Goal: Task Accomplishment & Management: Manage account settings

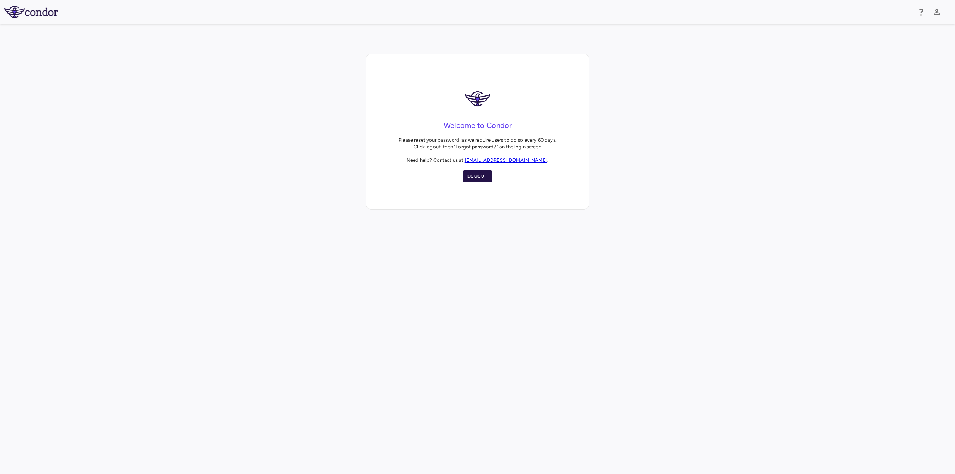
click at [472, 175] on button "Logout" at bounding box center [477, 176] width 29 height 12
click at [480, 175] on button "Logout" at bounding box center [477, 176] width 29 height 12
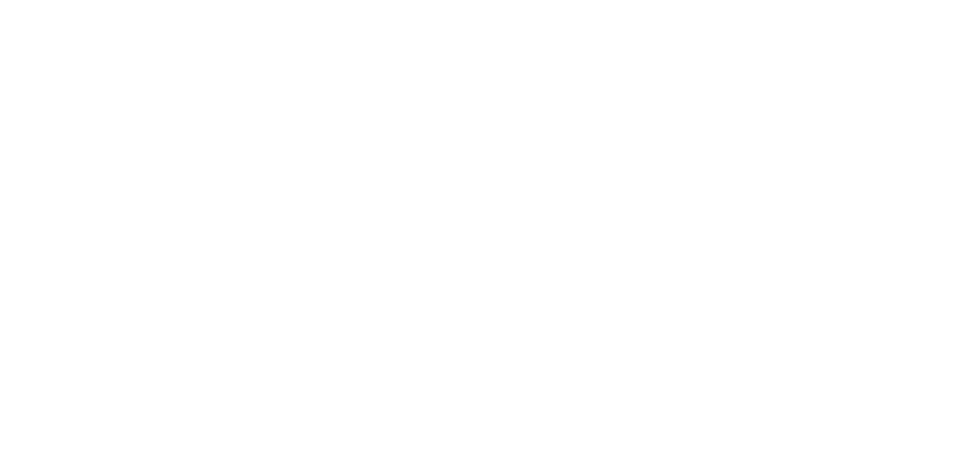
click at [486, 290] on div at bounding box center [477, 237] width 955 height 474
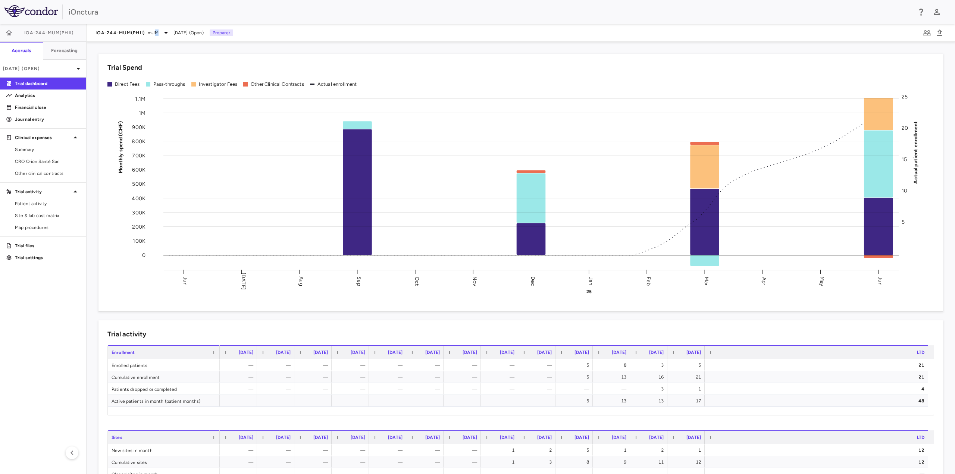
click at [158, 38] on div "IOA-244-mUM(PhII) mUM Jun 2025 (Open) Preparer" at bounding box center [521, 33] width 868 height 18
click at [158, 32] on span "mUM" at bounding box center [153, 32] width 10 height 7
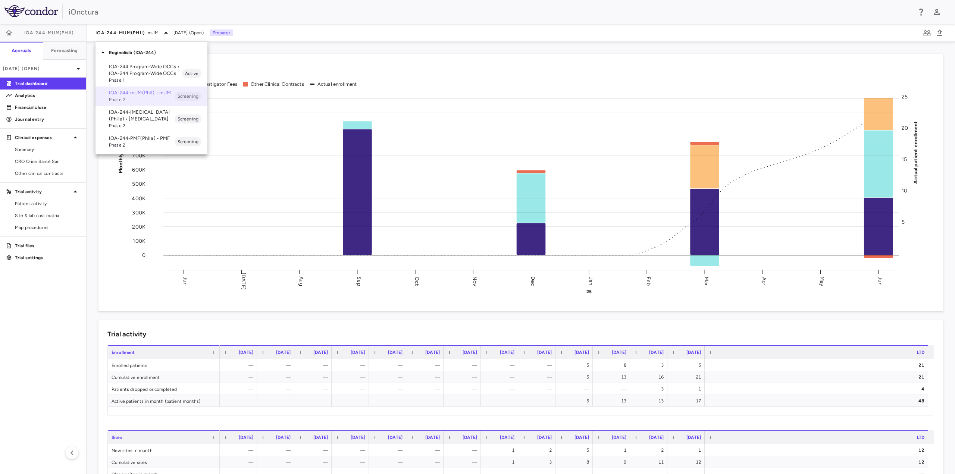
click at [147, 98] on span "Phase 2" at bounding box center [142, 99] width 66 height 7
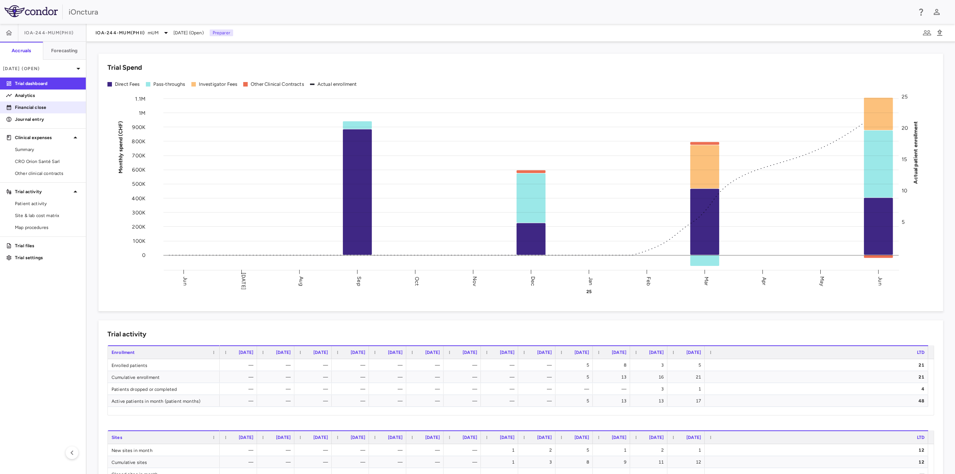
click at [33, 110] on p "Financial close" at bounding box center [47, 107] width 65 height 7
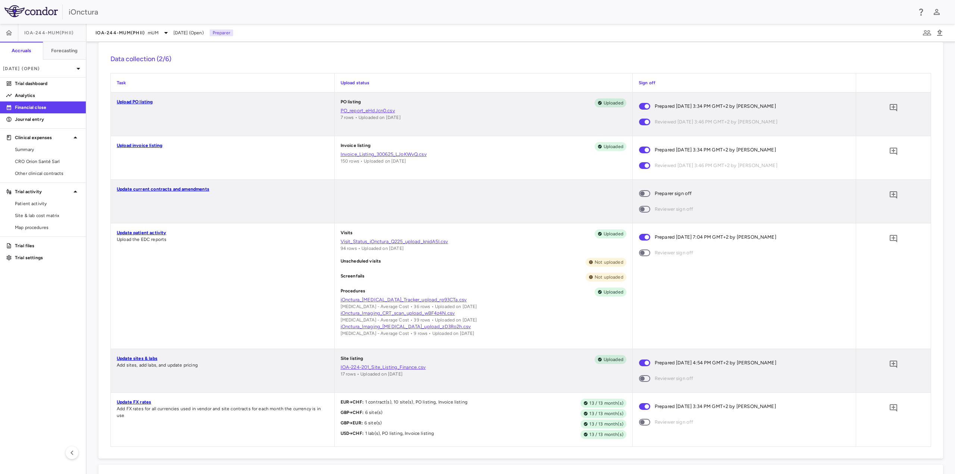
scroll to position [112, 0]
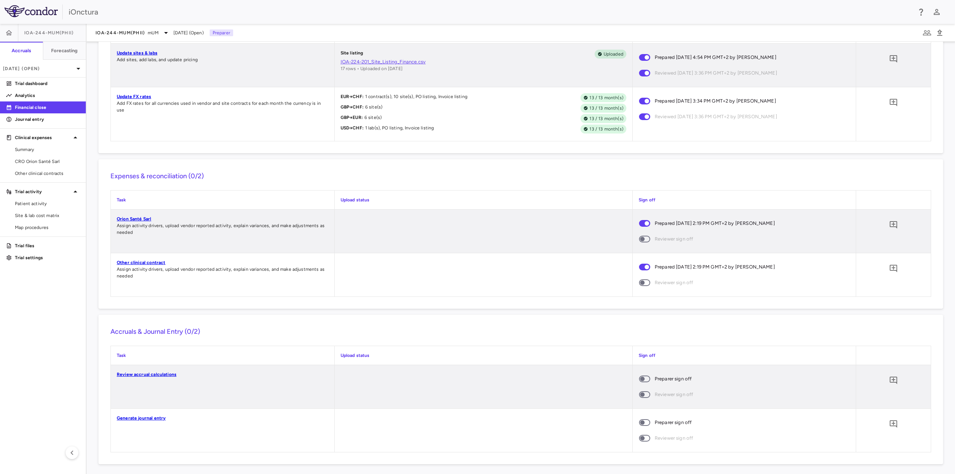
scroll to position [459, 0]
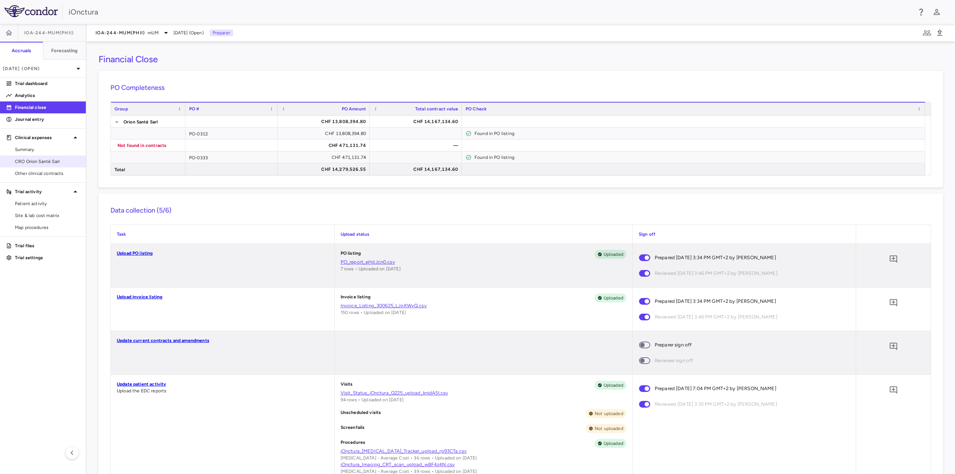
click at [48, 163] on span "CRO Orion Santé Sarl" at bounding box center [47, 161] width 65 height 7
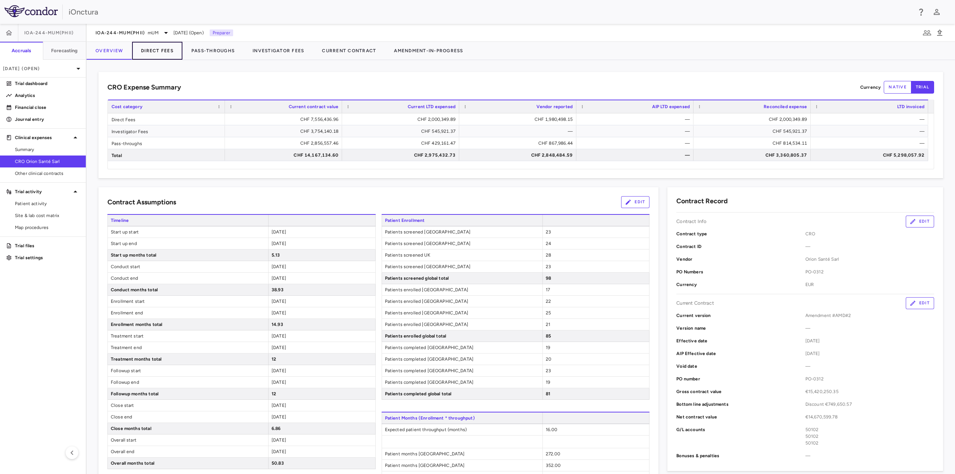
click at [166, 51] on button "Direct Fees" at bounding box center [157, 51] width 50 height 18
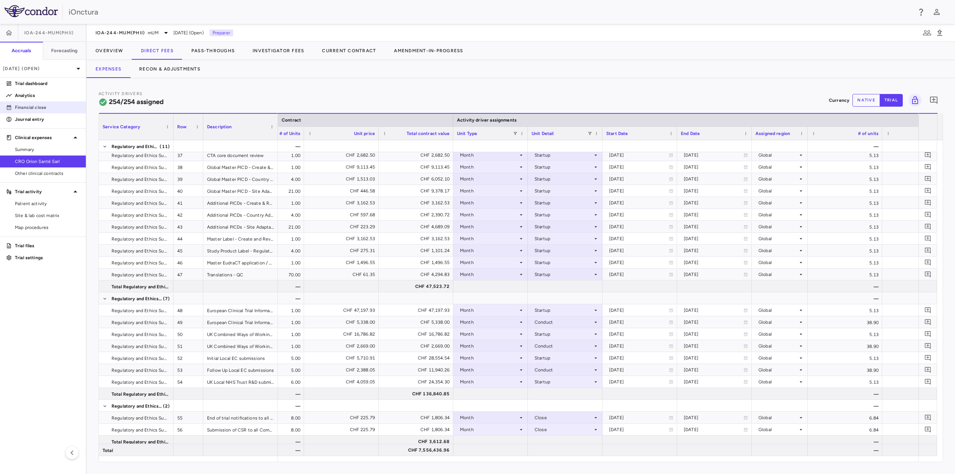
click at [50, 107] on p "Financial close" at bounding box center [47, 107] width 65 height 7
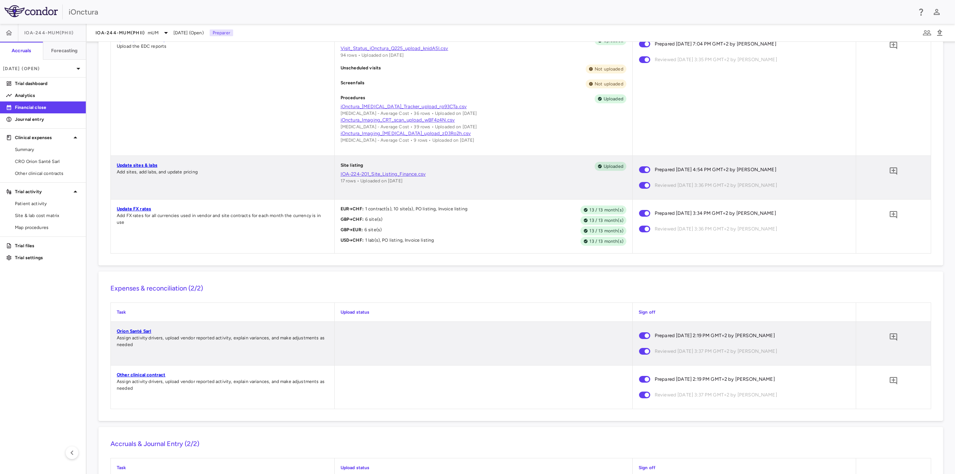
scroll to position [310, 0]
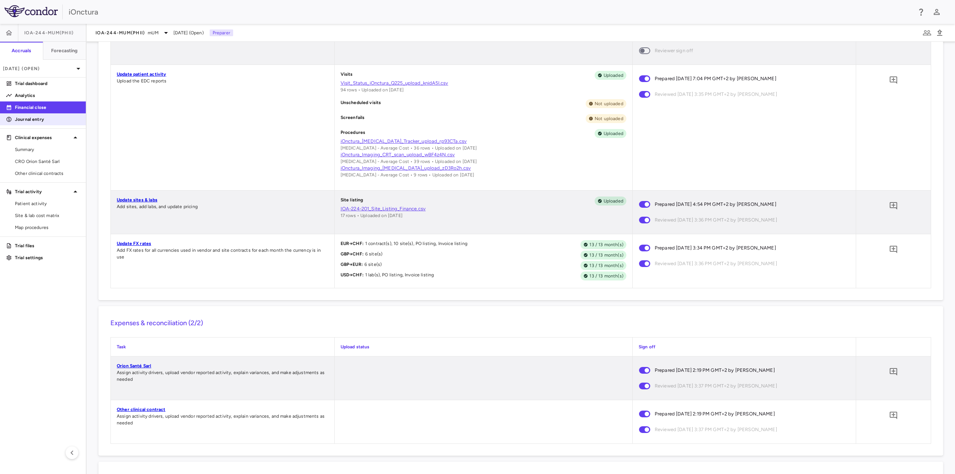
click at [31, 116] on p "Journal entry" at bounding box center [47, 119] width 65 height 7
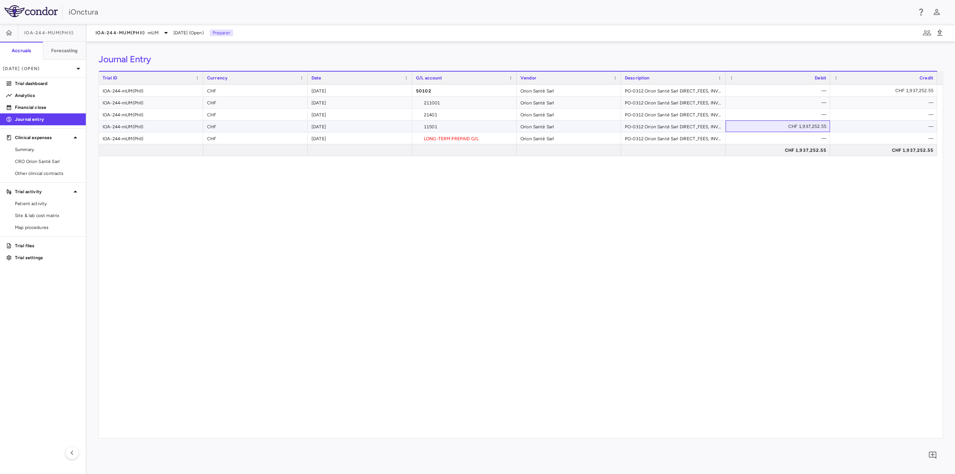
drag, startPoint x: 781, startPoint y: 126, endPoint x: 821, endPoint y: 126, distance: 40.3
click at [825, 128] on div "CHF 1,937,252.55" at bounding box center [779, 126] width 94 height 12
click at [54, 67] on p "[DATE] (Open)" at bounding box center [38, 68] width 71 height 7
click at [34, 124] on div "[DATE]" at bounding box center [20, 122] width 28 height 9
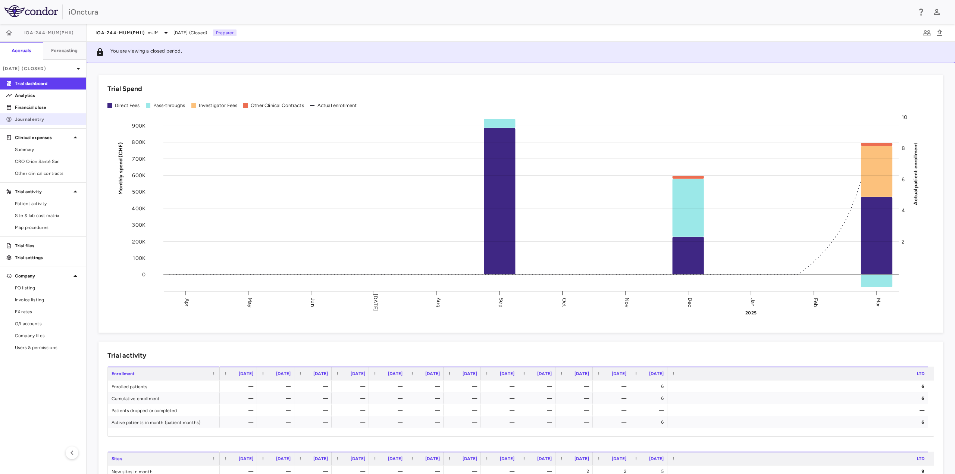
click at [33, 119] on p "Journal entry" at bounding box center [47, 119] width 65 height 7
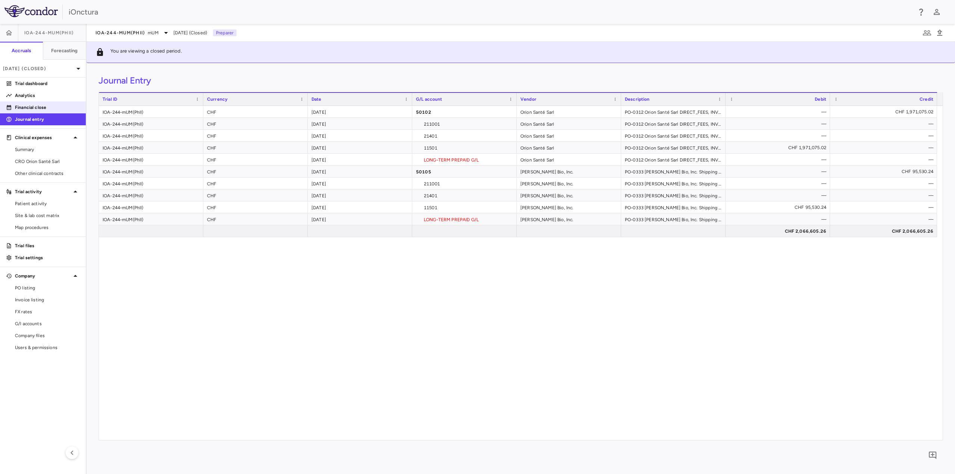
click at [27, 108] on p "Financial close" at bounding box center [47, 107] width 65 height 7
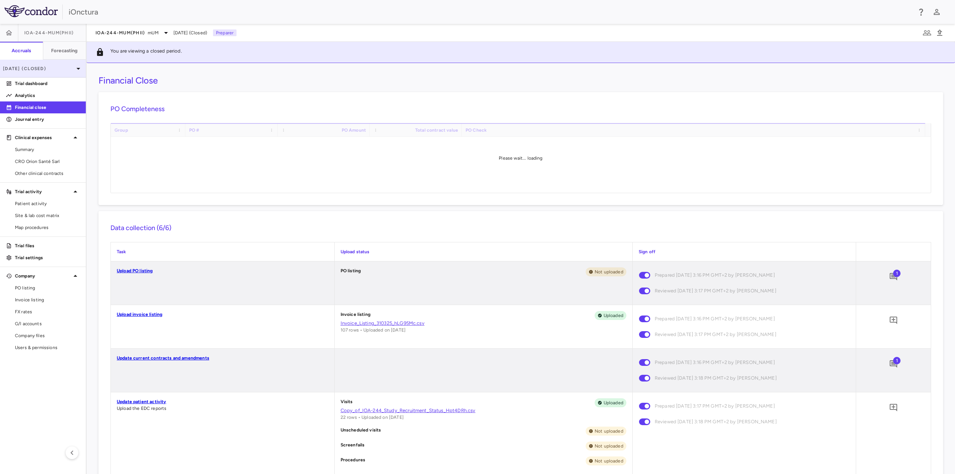
click at [52, 72] on div "Mar 2025 (Closed)" at bounding box center [43, 69] width 86 height 18
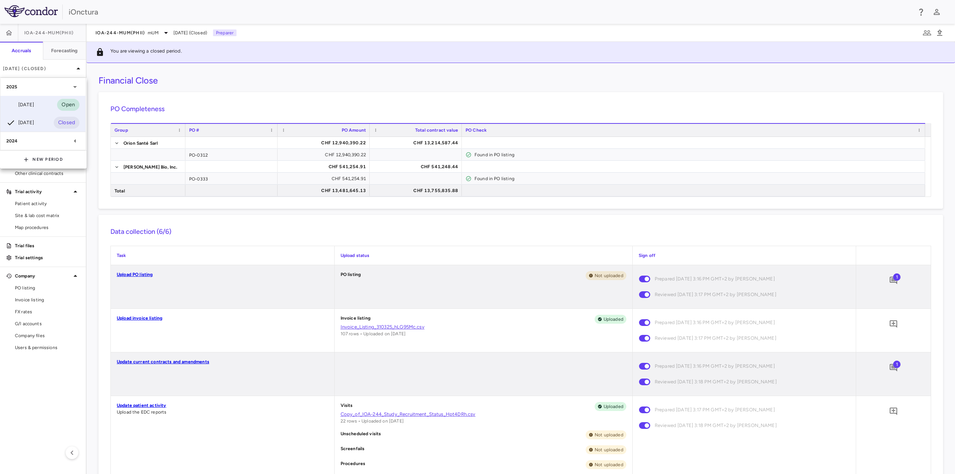
click at [34, 107] on div "[DATE]" at bounding box center [20, 104] width 28 height 9
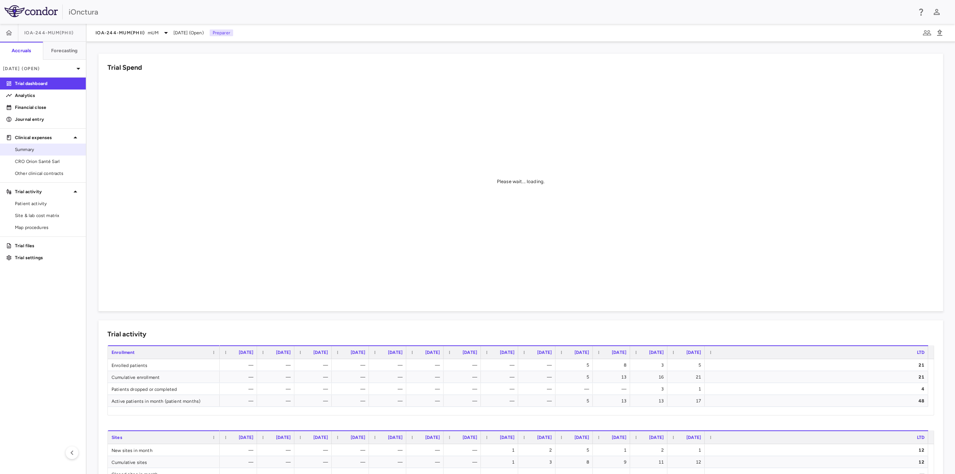
click at [38, 148] on span "Summary" at bounding box center [47, 149] width 65 height 7
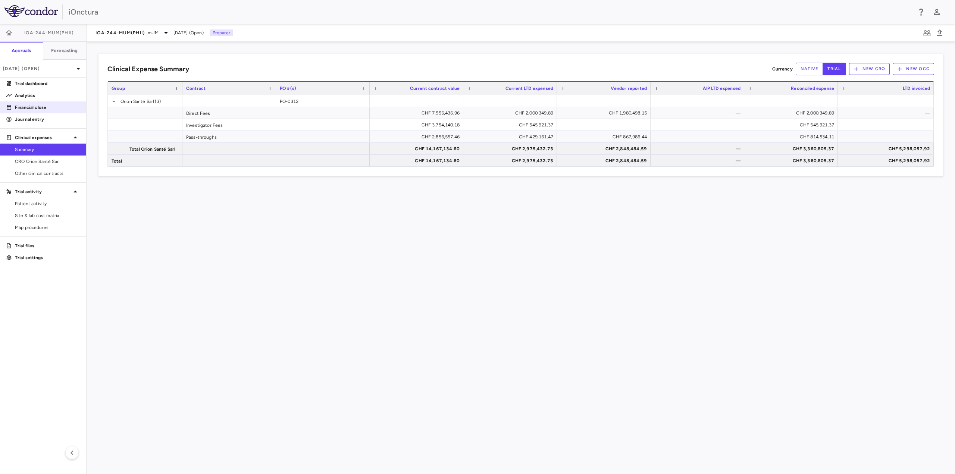
click at [30, 108] on p "Financial close" at bounding box center [47, 107] width 65 height 7
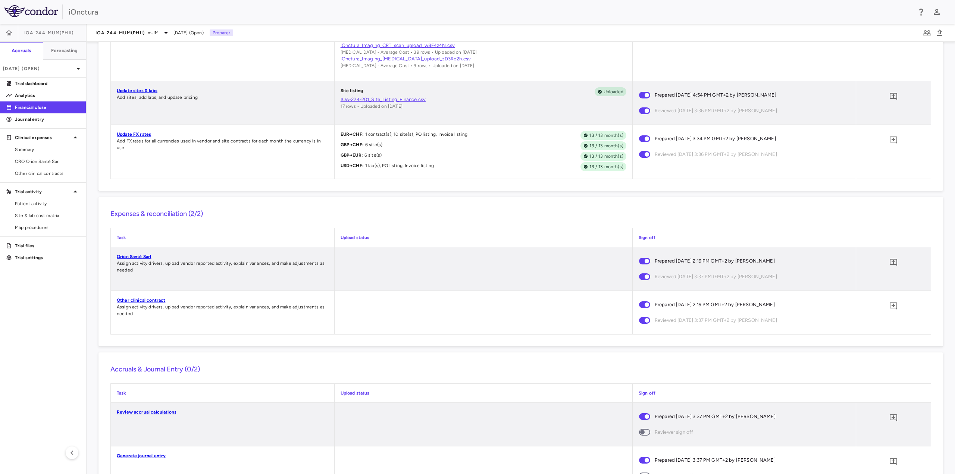
scroll to position [459, 0]
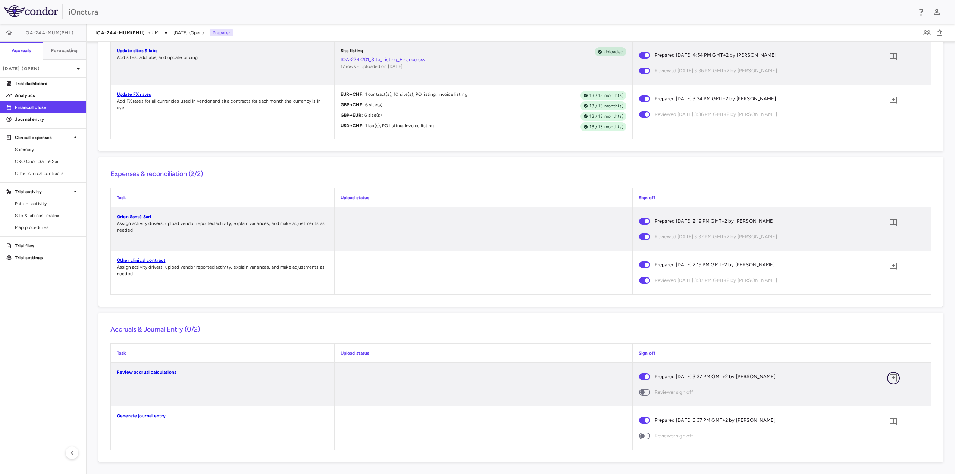
click at [889, 379] on icon "Add comment" at bounding box center [893, 378] width 9 height 9
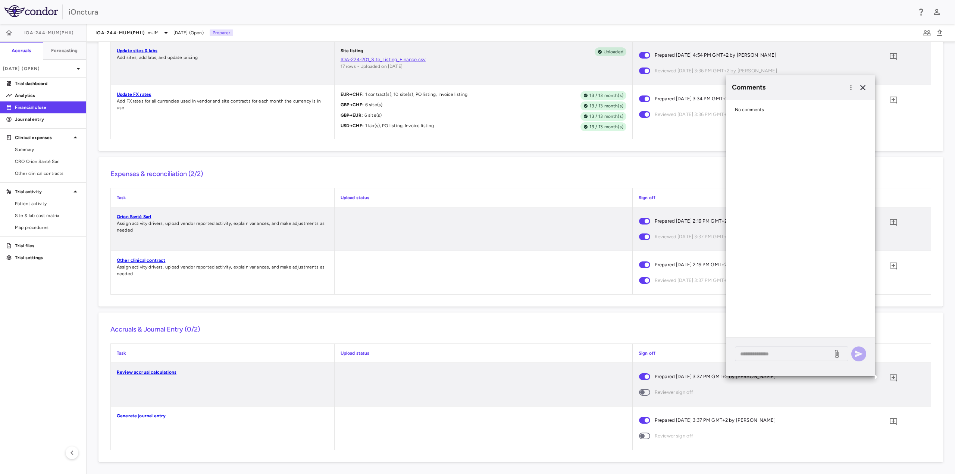
click at [755, 395] on label "Reviewer sign off" at bounding box center [739, 392] width 210 height 16
click at [147, 371] on link "Review accrual calculations" at bounding box center [147, 372] width 60 height 5
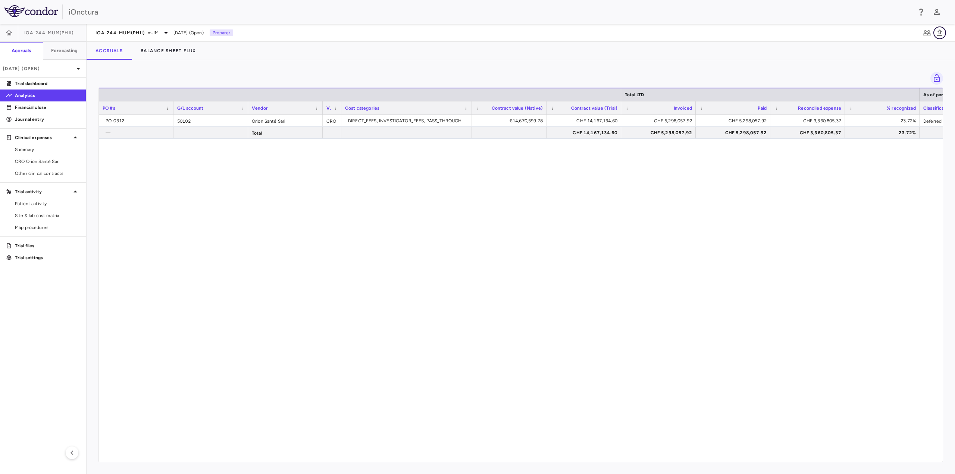
click at [940, 34] on icon "button" at bounding box center [939, 32] width 9 height 9
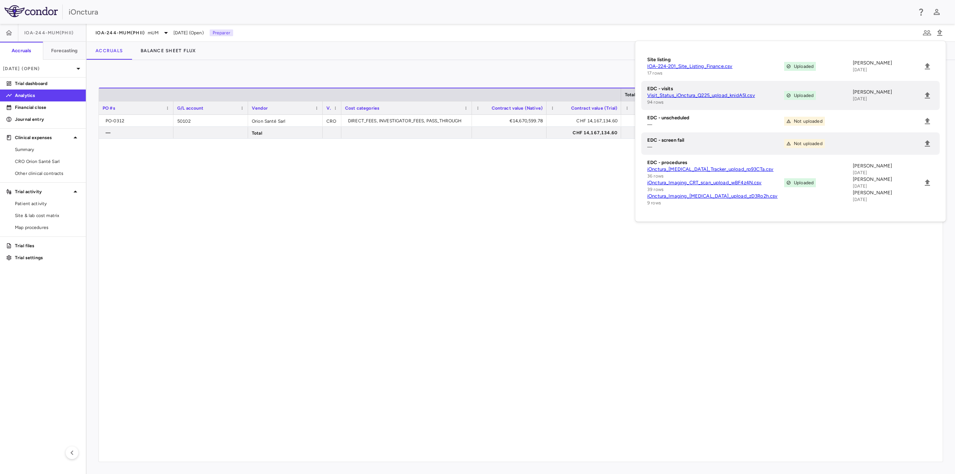
click at [826, 355] on div "PO-0312 50102 Orion Santé Sarl CRO DIRECT_FEES, INVESTIGATOR_FEES, PASS_THROUGH…" at bounding box center [521, 285] width 844 height 341
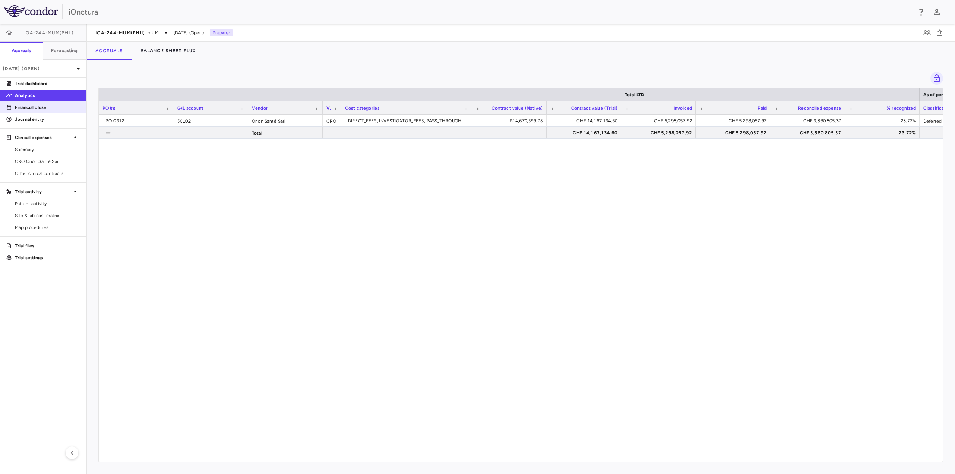
click at [23, 108] on p "Financial close" at bounding box center [47, 107] width 65 height 7
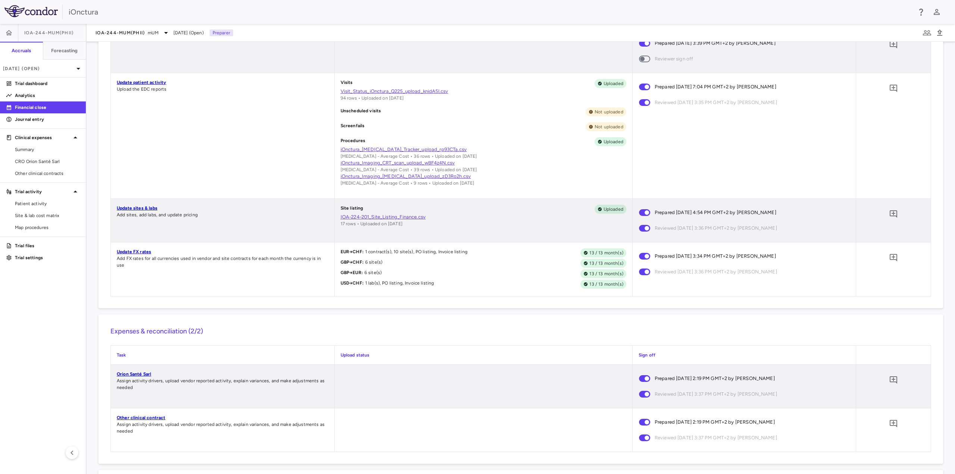
scroll to position [459, 0]
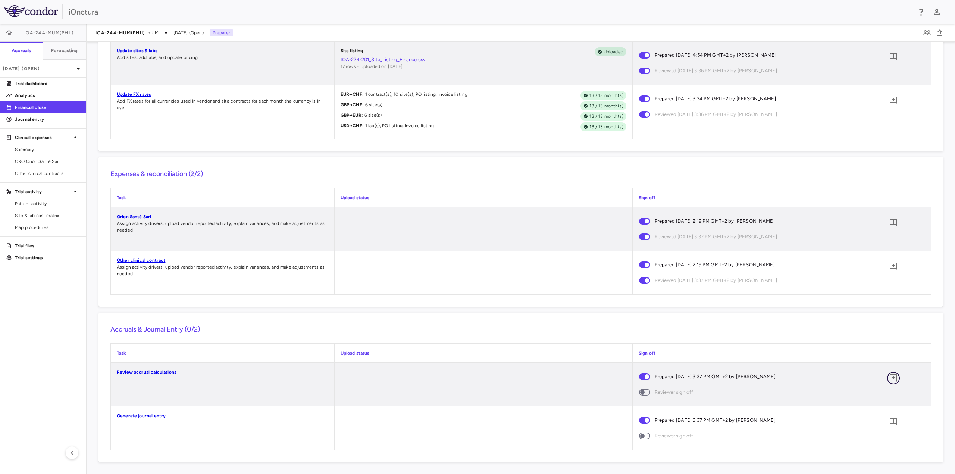
click at [889, 379] on icon "Add comment" at bounding box center [892, 377] width 7 height 7
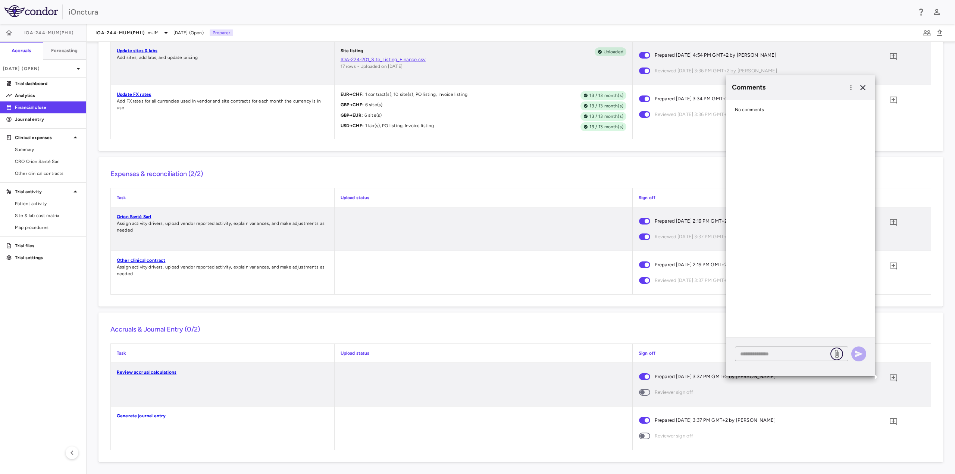
click at [839, 355] on icon at bounding box center [837, 354] width 4 height 8
click at [0, 0] on input "file" at bounding box center [0, 0] width 0 height 0
click at [781, 352] on textarea at bounding box center [783, 354] width 87 height 8
type textarea "**********"
click at [834, 348] on icon at bounding box center [836, 350] width 9 height 9
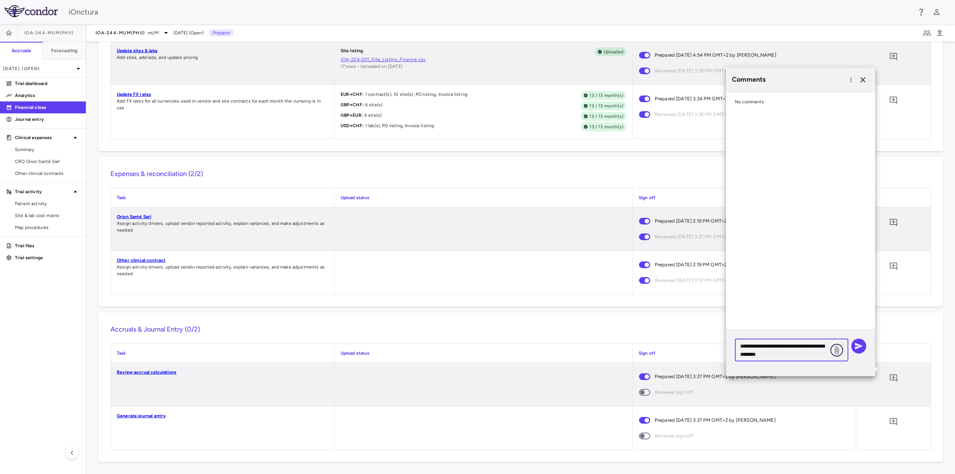
click at [0, 0] on input "file" at bounding box center [0, 0] width 0 height 0
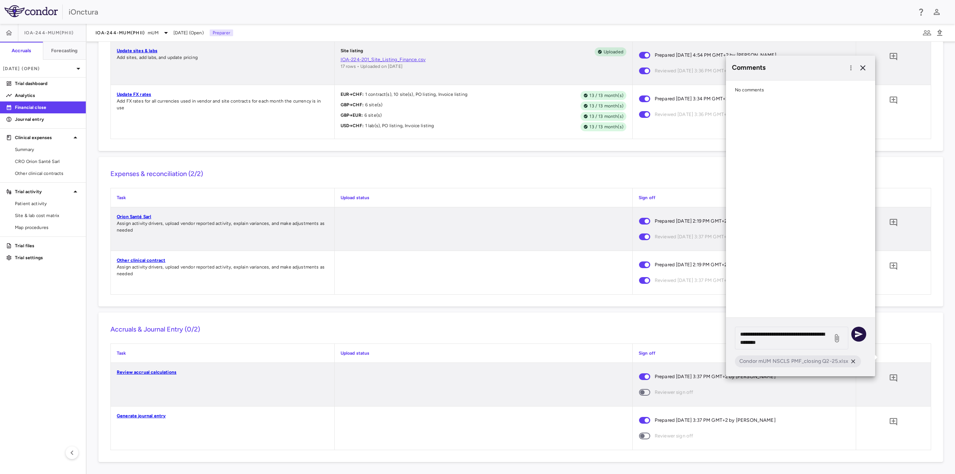
click at [860, 335] on icon "button" at bounding box center [859, 334] width 8 height 7
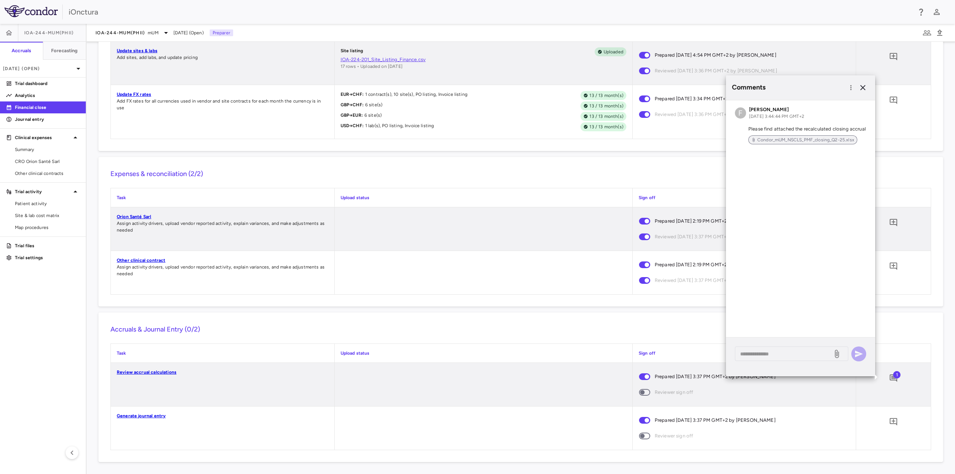
click at [785, 142] on span "Condor_mUM_NSCLS_PMF_closing_Q2-25.xlsx" at bounding box center [805, 139] width 103 height 7
click at [865, 88] on icon "button" at bounding box center [862, 87] width 9 height 9
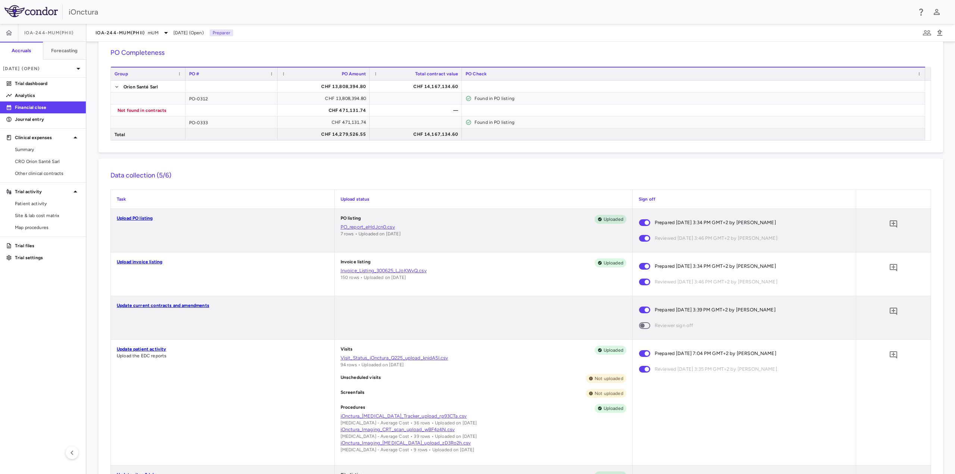
scroll to position [75, 0]
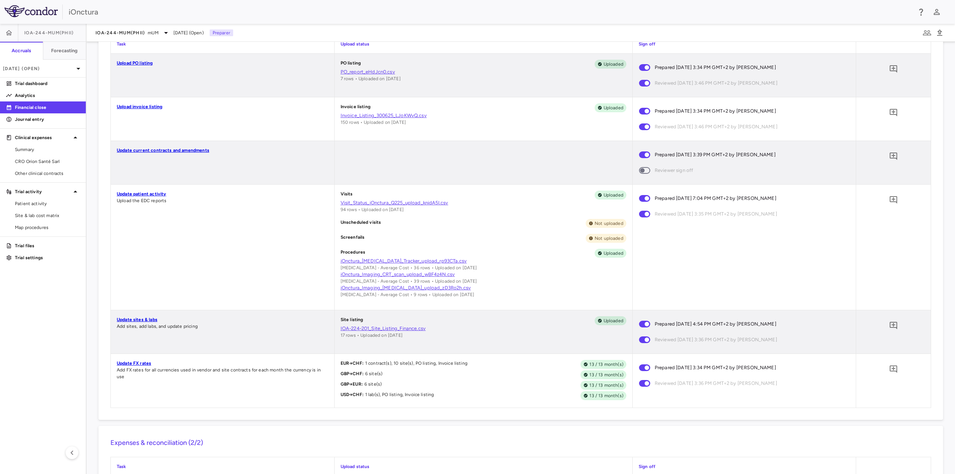
scroll to position [190, 0]
click at [887, 151] on button "button" at bounding box center [893, 156] width 13 height 13
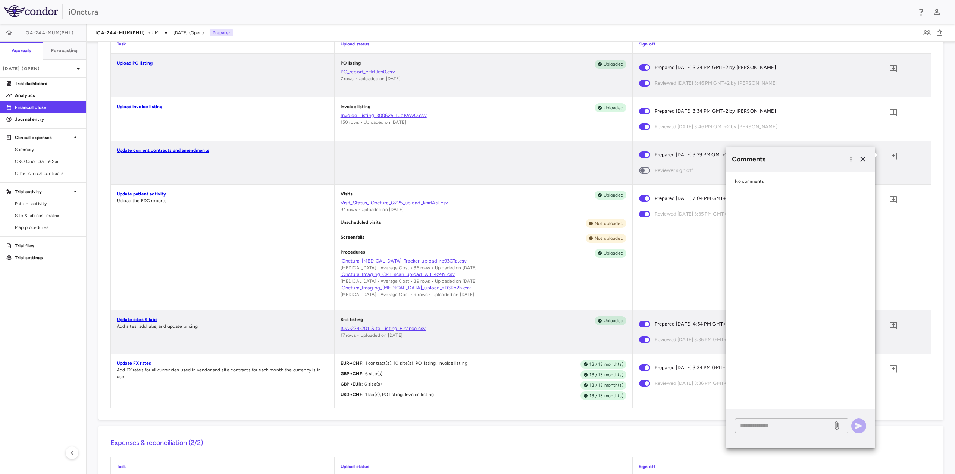
click at [769, 430] on div "* ​" at bounding box center [791, 425] width 113 height 15
type textarea "**********"
click at [863, 427] on button "button" at bounding box center [858, 425] width 15 height 15
click at [58, 317] on aside "IOA-244-mUM(PhII) Accruals Forecasting [DATE] (Open) Trial dashboard Analytics …" at bounding box center [43, 249] width 87 height 450
click at [860, 161] on icon "button" at bounding box center [862, 159] width 9 height 9
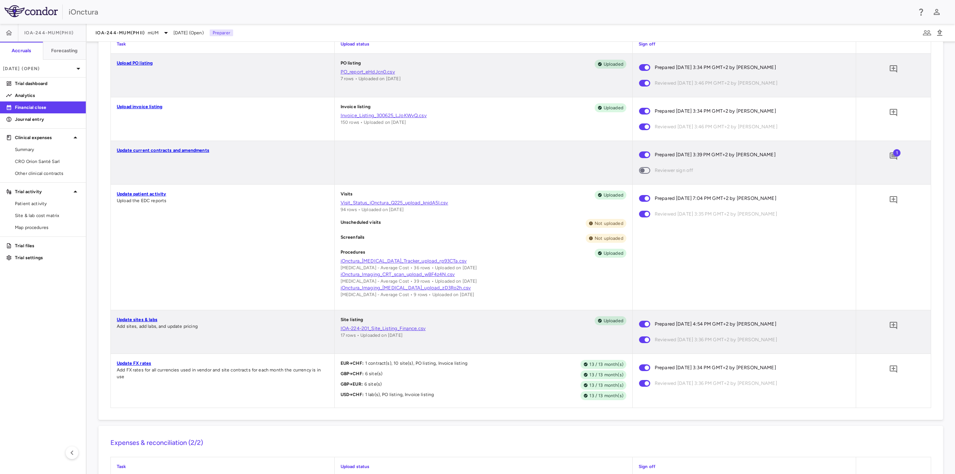
click at [142, 148] on link "Update current contracts and amendments" at bounding box center [163, 150] width 92 height 5
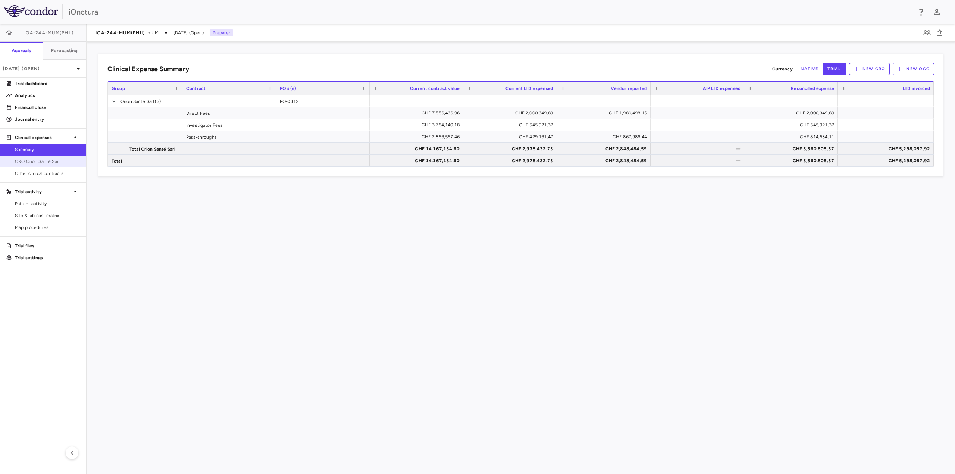
click at [27, 161] on span "CRO Orion Santé Sarl" at bounding box center [47, 161] width 65 height 7
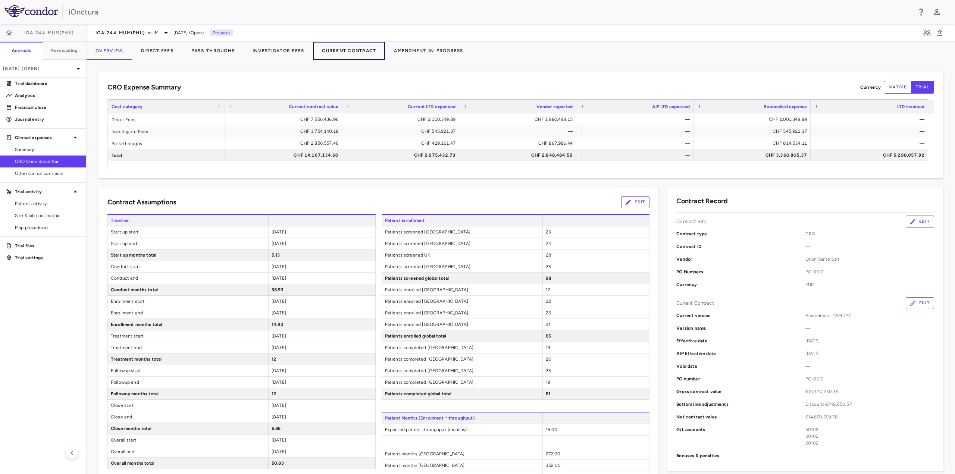
click at [365, 54] on button "Current Contract" at bounding box center [349, 51] width 72 height 18
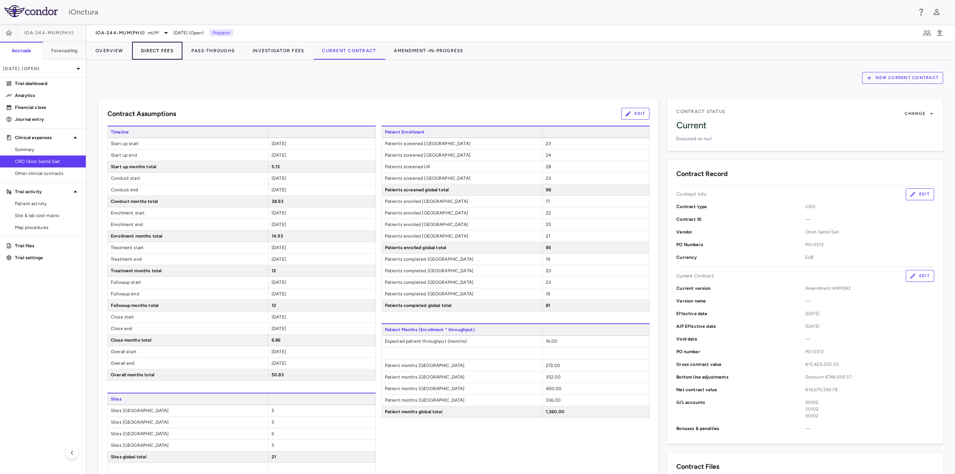
click at [155, 54] on button "Direct Fees" at bounding box center [157, 51] width 50 height 18
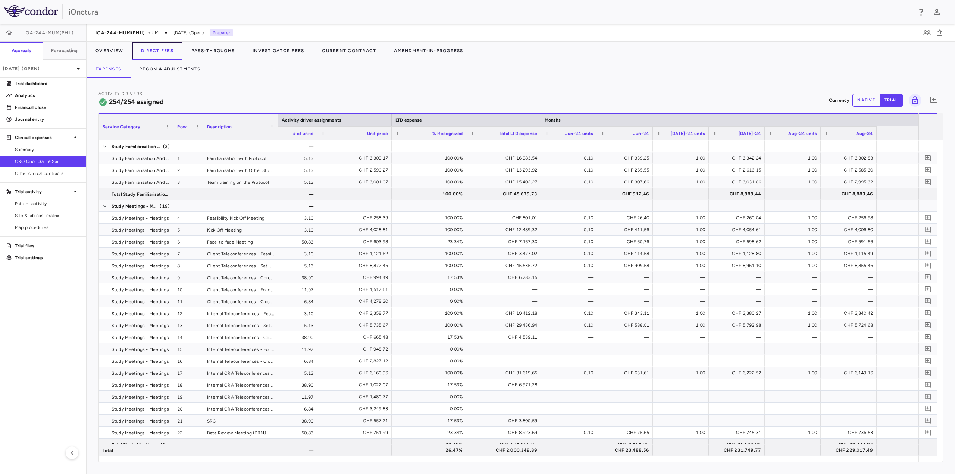
scroll to position [0, 720]
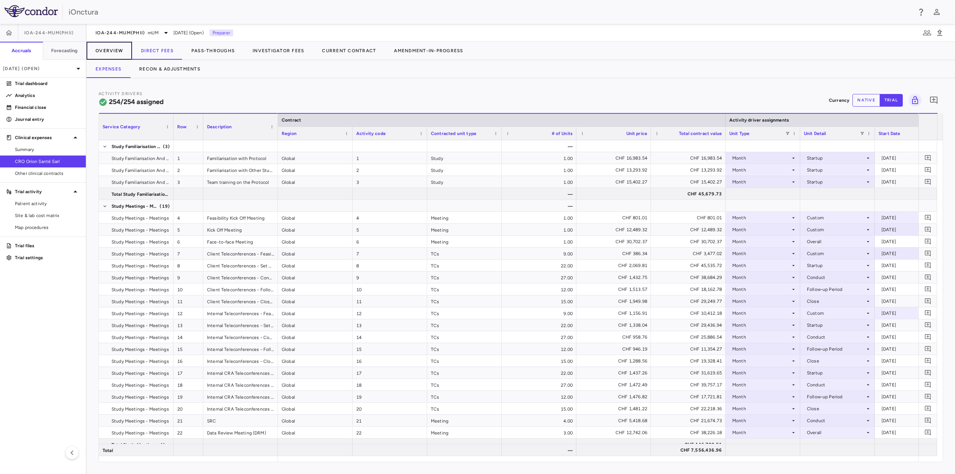
click at [117, 50] on button "Overview" at bounding box center [109, 51] width 45 height 18
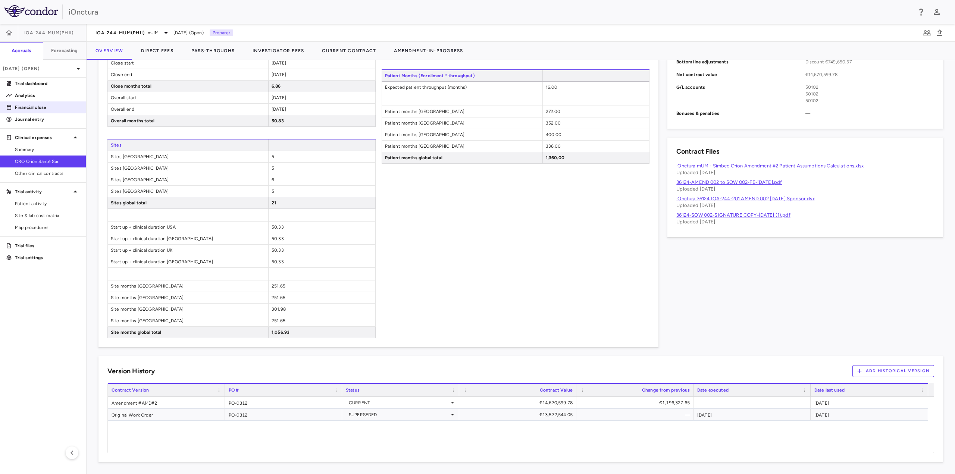
click at [21, 110] on p "Financial close" at bounding box center [47, 107] width 65 height 7
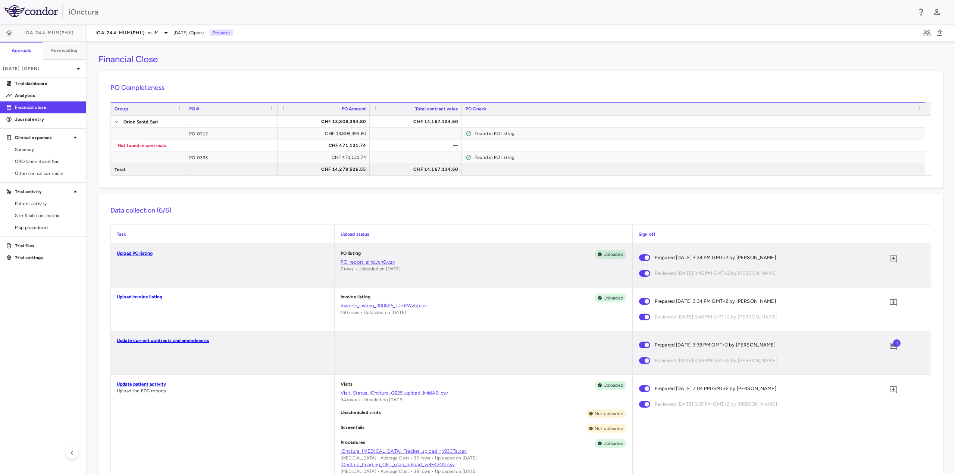
click at [440, 353] on div at bounding box center [484, 352] width 298 height 43
click at [566, 200] on div "Data collection (6/6) Task Upload status Sign off Upload PO listing PO listing …" at bounding box center [520, 402] width 844 height 417
click at [162, 32] on div "IOA-244-mUM(PhII) mUM" at bounding box center [132, 32] width 75 height 9
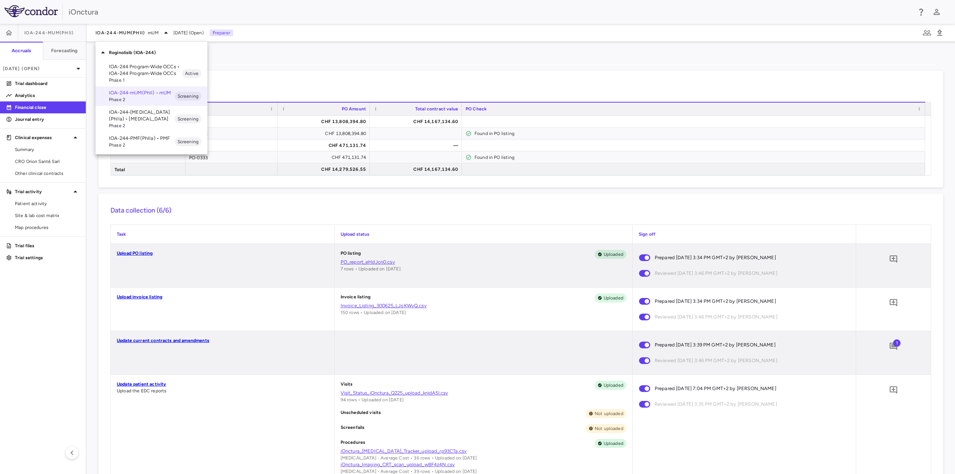
click at [127, 112] on p "IOA-244-[MEDICAL_DATA](PhIIa) • [MEDICAL_DATA]" at bounding box center [142, 115] width 66 height 13
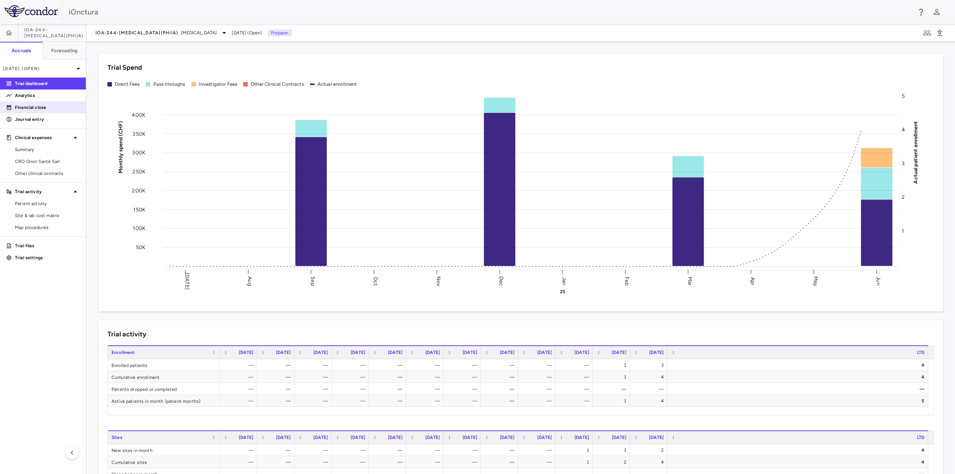
click at [32, 103] on link "Financial close" at bounding box center [43, 107] width 86 height 11
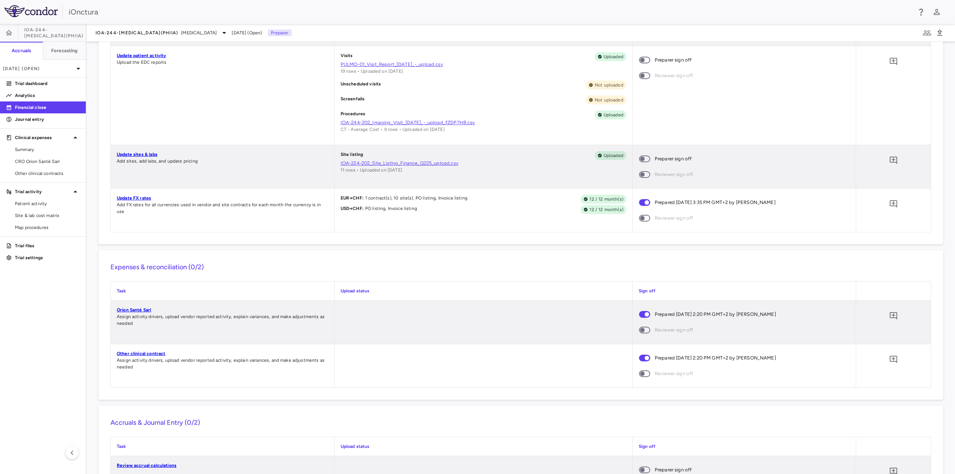
scroll to position [157, 0]
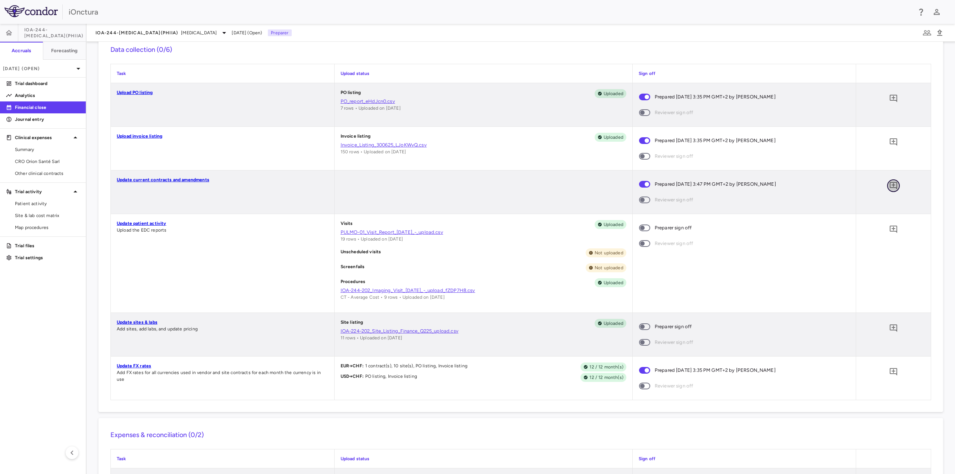
click at [889, 183] on icon "Add comment" at bounding box center [893, 185] width 9 height 9
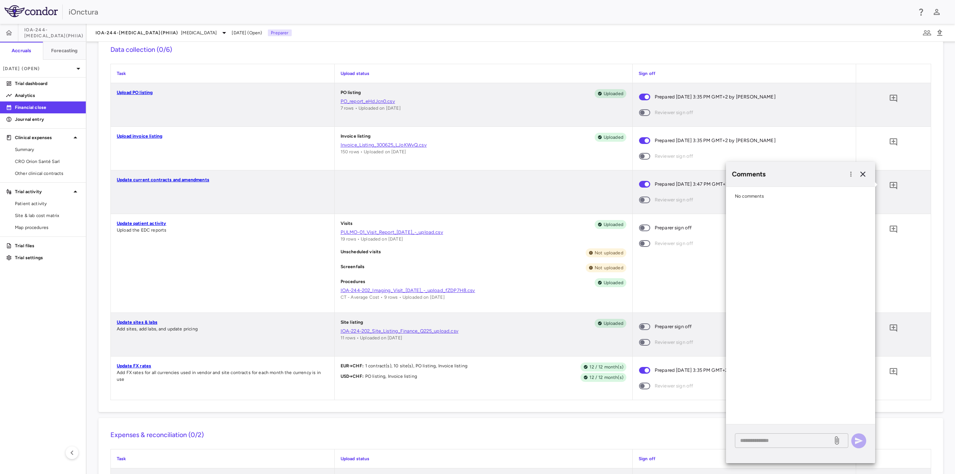
click at [757, 439] on textarea at bounding box center [783, 440] width 87 height 8
type textarea "**********"
click at [857, 442] on icon "button" at bounding box center [859, 440] width 8 height 7
click at [71, 304] on aside "IOA-244-[MEDICAL_DATA](PhIIa) Accruals Forecasting [DATE] (Open) Trial dashboar…" at bounding box center [43, 249] width 87 height 450
drag, startPoint x: 861, startPoint y: 176, endPoint x: 855, endPoint y: 173, distance: 6.9
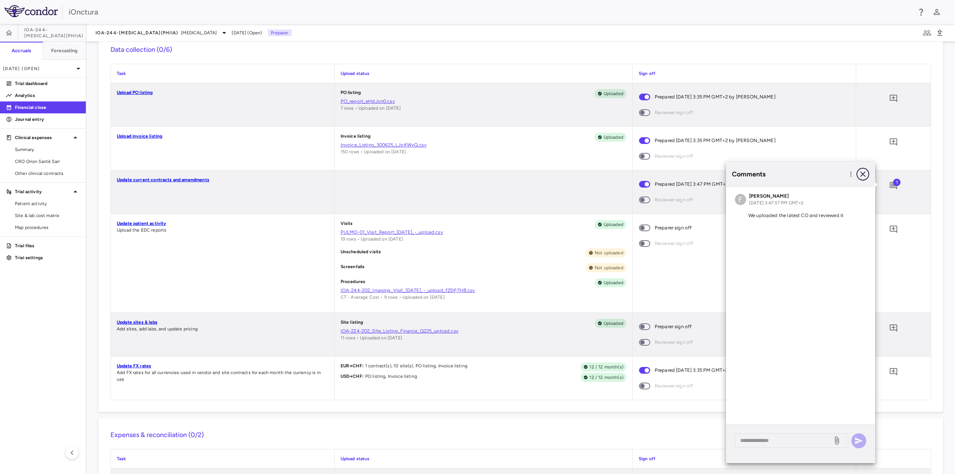
click at [861, 175] on icon "button" at bounding box center [862, 174] width 5 height 5
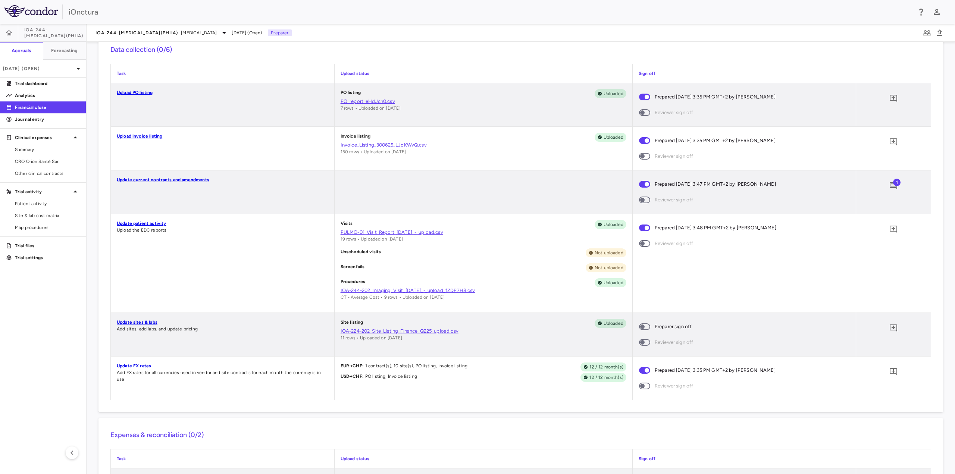
click at [645, 327] on span at bounding box center [644, 327] width 20 height 16
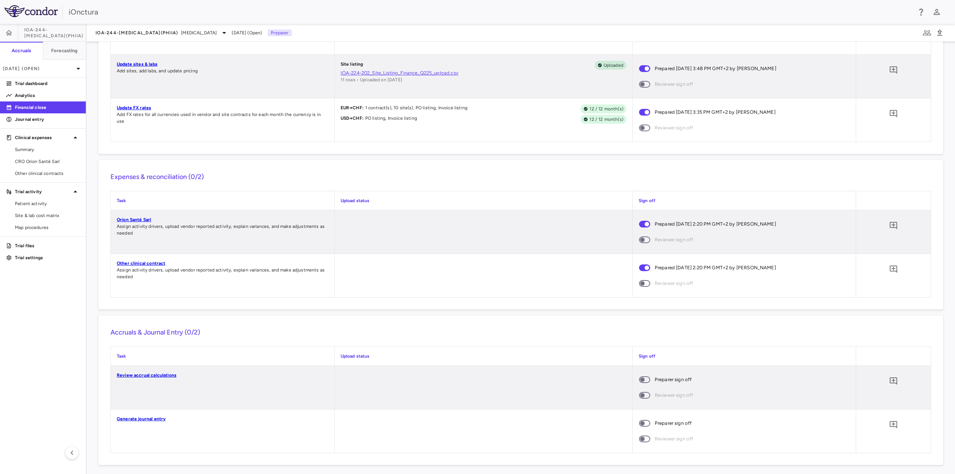
scroll to position [418, 0]
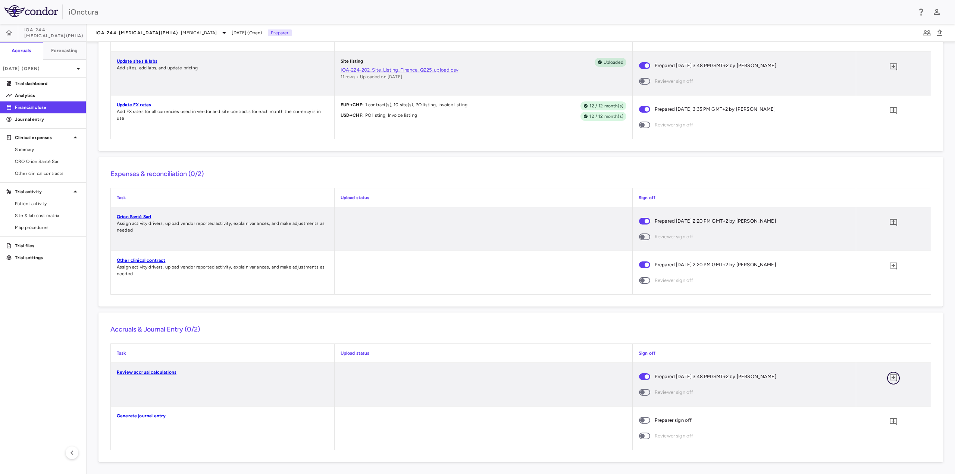
click at [889, 376] on icon "Add comment" at bounding box center [893, 378] width 9 height 9
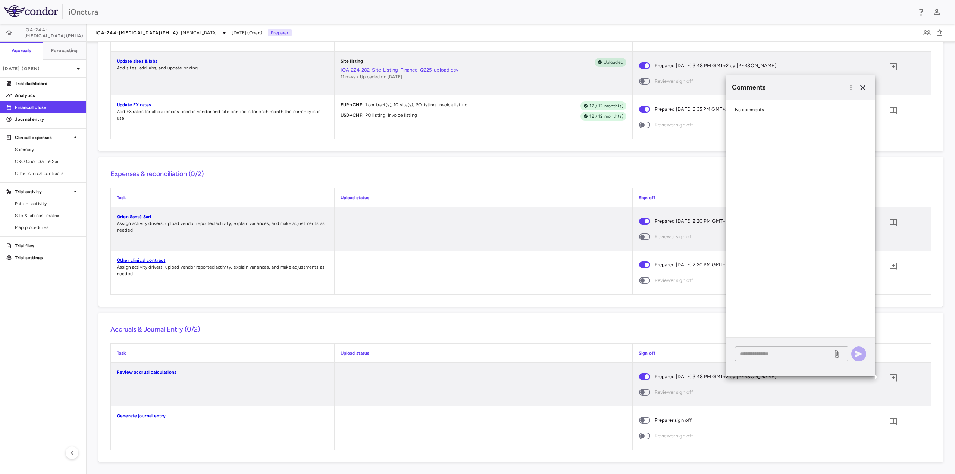
click at [773, 359] on div "* ​" at bounding box center [791, 353] width 113 height 15
type textarea "**********"
click at [835, 349] on icon at bounding box center [836, 350] width 9 height 9
click at [0, 0] on input "file" at bounding box center [0, 0] width 0 height 0
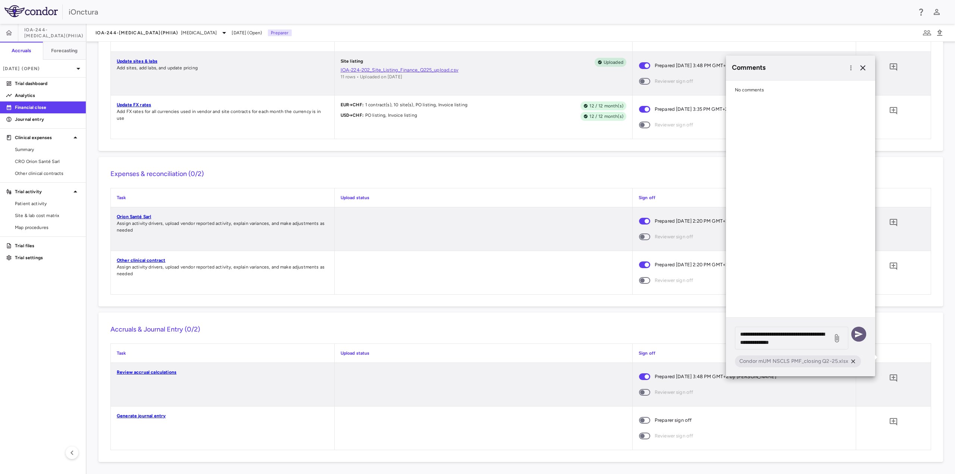
click at [859, 333] on icon "button" at bounding box center [858, 334] width 9 height 9
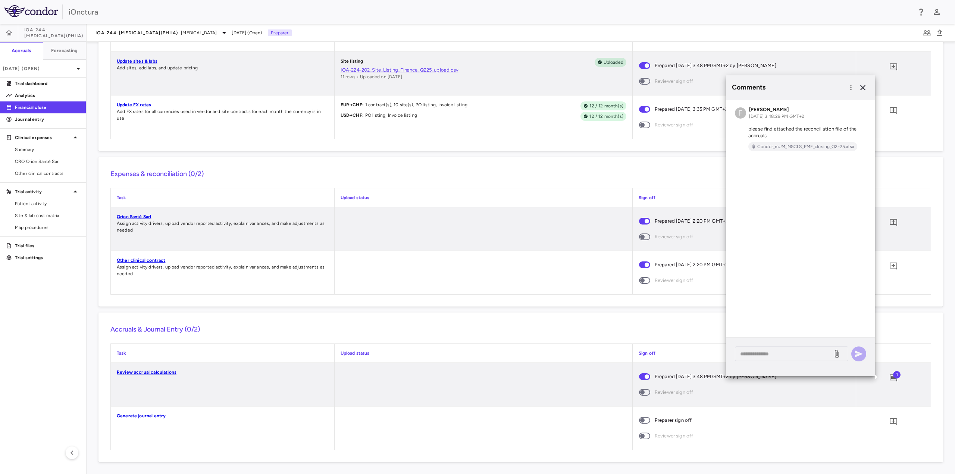
click at [646, 420] on span at bounding box center [644, 420] width 11 height 7
click at [19, 400] on aside "IOA-244-[MEDICAL_DATA](PhIIa) Accruals Forecasting [DATE] (Open) Trial dashboar…" at bounding box center [43, 249] width 87 height 450
click at [864, 86] on icon "button" at bounding box center [862, 87] width 5 height 5
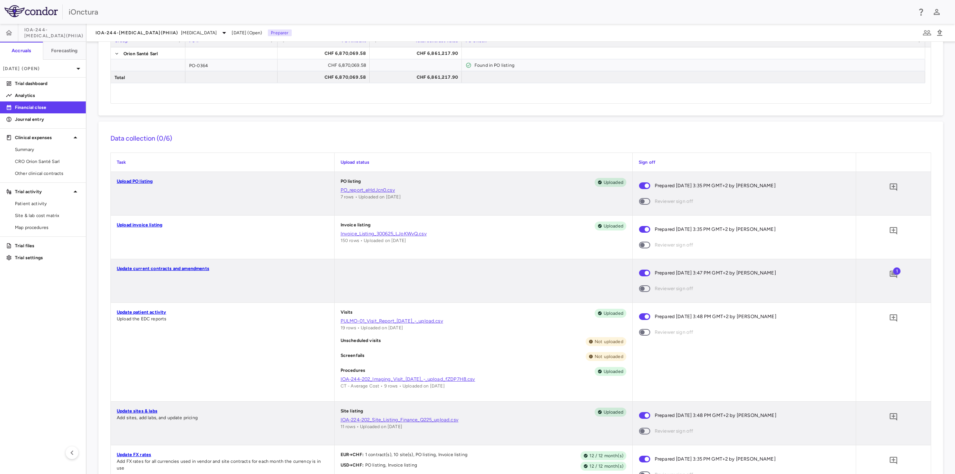
scroll to position [0, 0]
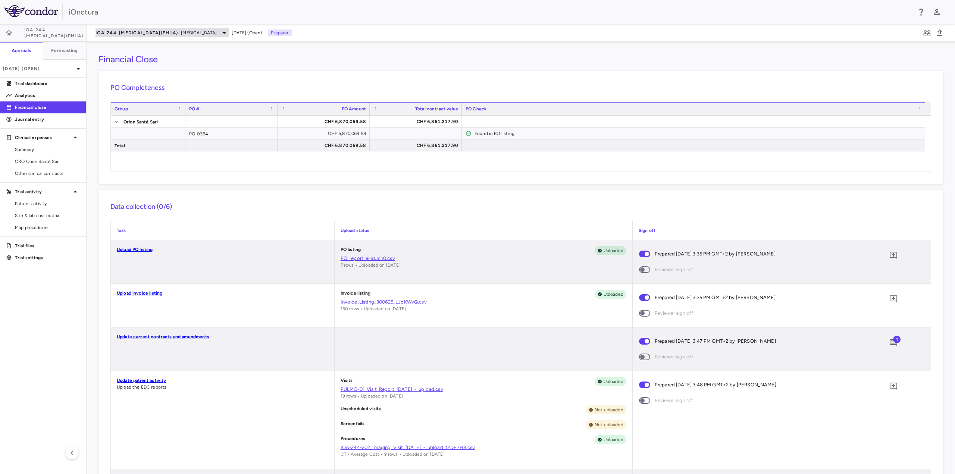
click at [137, 31] on span "IOA-244-[MEDICAL_DATA](PhIIa)" at bounding box center [136, 33] width 82 height 6
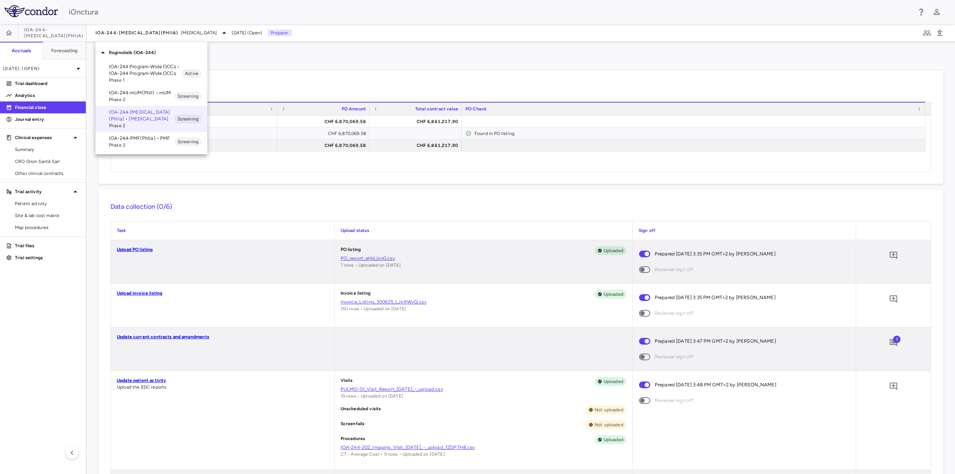
click at [139, 139] on p "IOA-244-PMF(PhIIa) • PMF" at bounding box center [142, 138] width 66 height 7
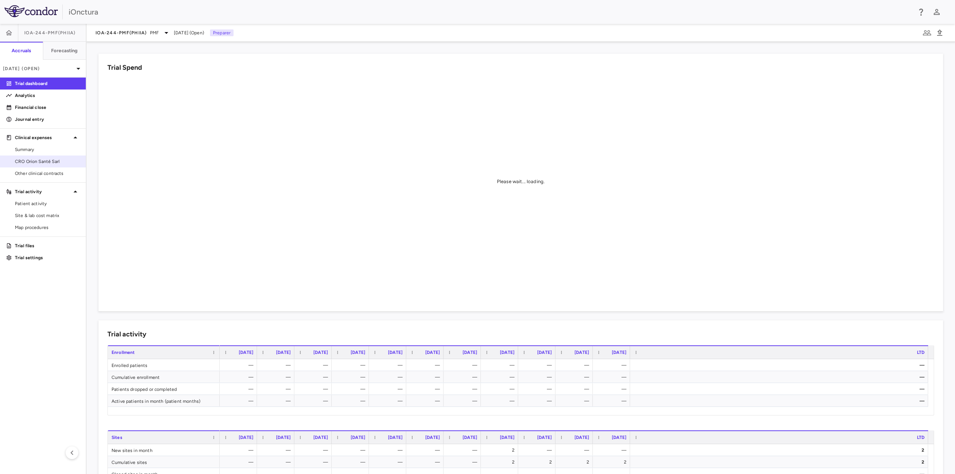
click at [59, 160] on span "CRO Orion Santé Sarl" at bounding box center [47, 161] width 65 height 7
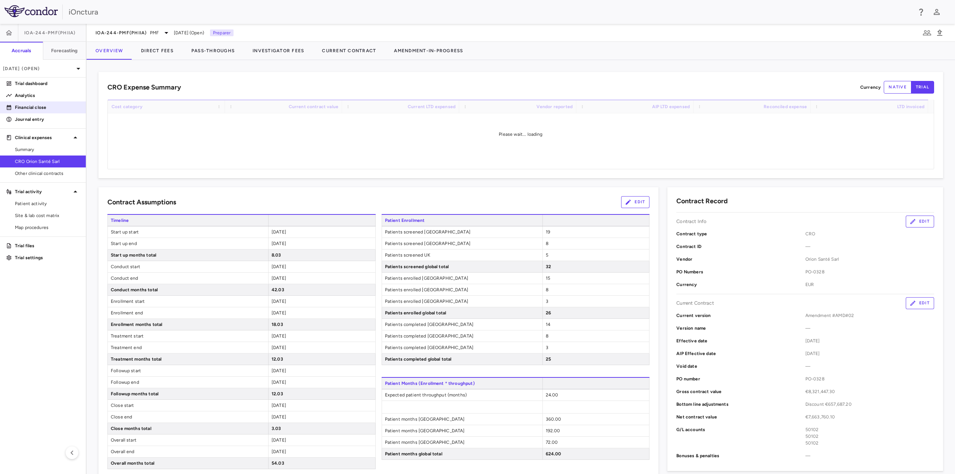
click at [38, 109] on p "Financial close" at bounding box center [47, 107] width 65 height 7
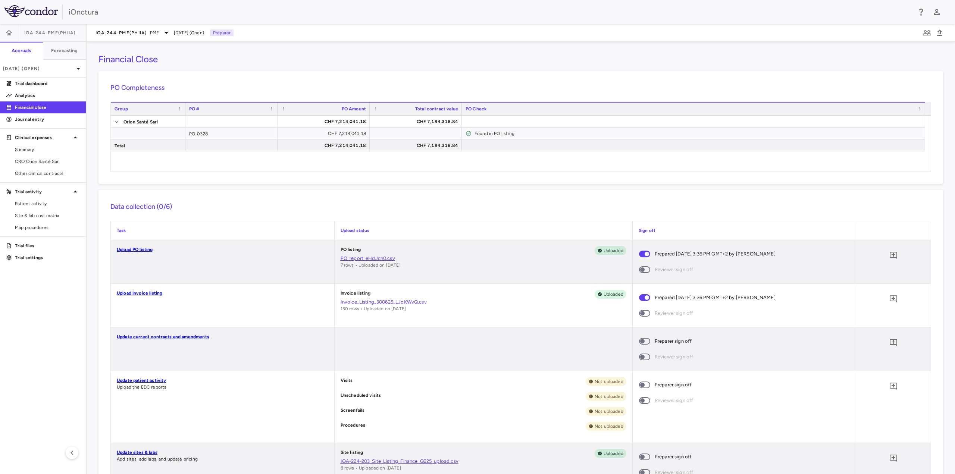
scroll to position [75, 0]
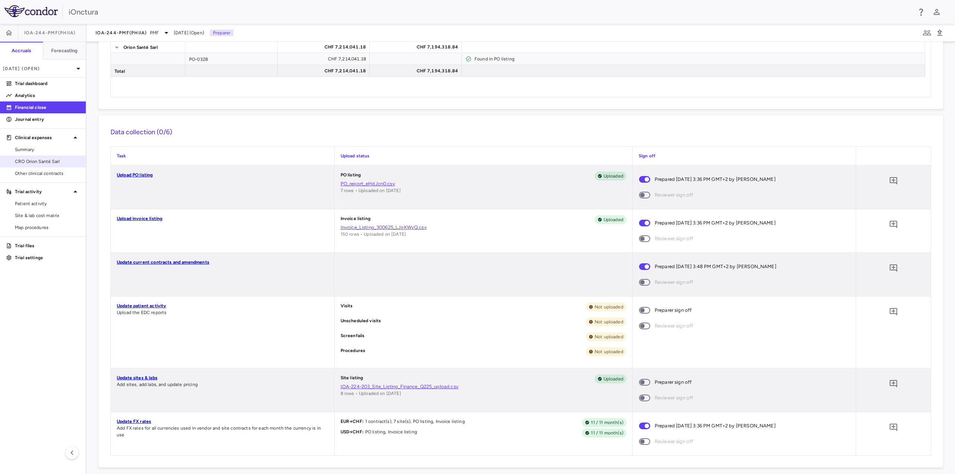
click at [31, 160] on span "CRO Orion Santé Sarl" at bounding box center [47, 161] width 65 height 7
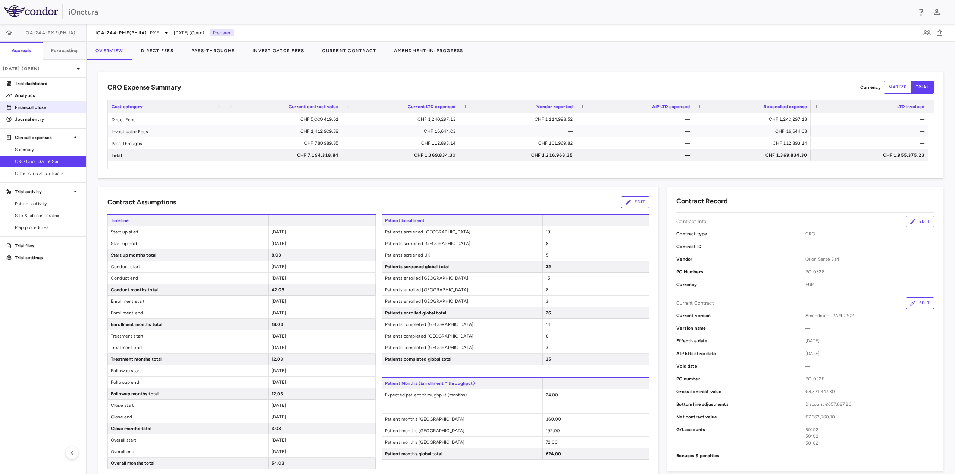
click at [48, 110] on p "Financial close" at bounding box center [47, 107] width 65 height 7
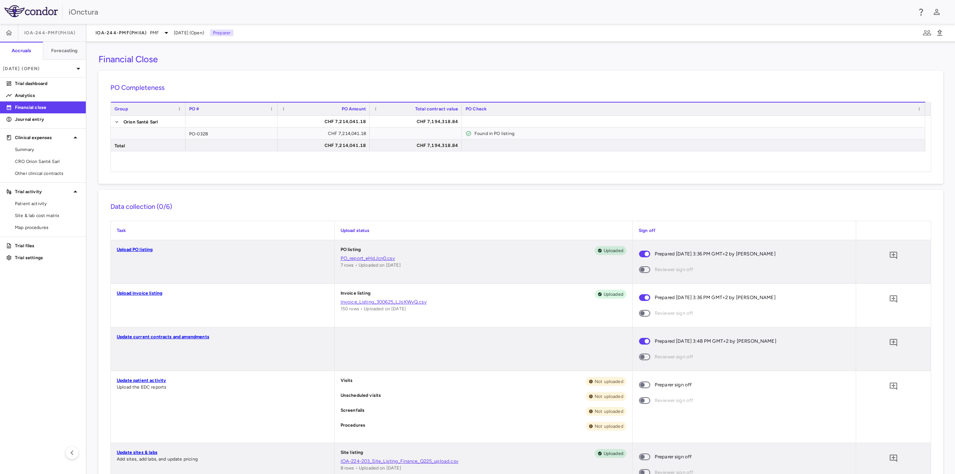
scroll to position [149, 0]
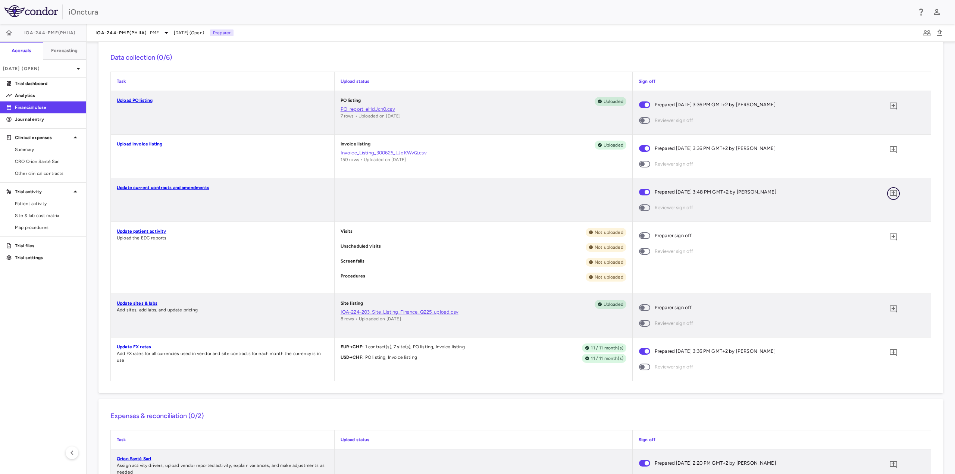
click at [890, 192] on icon "Add comment" at bounding box center [893, 193] width 9 height 9
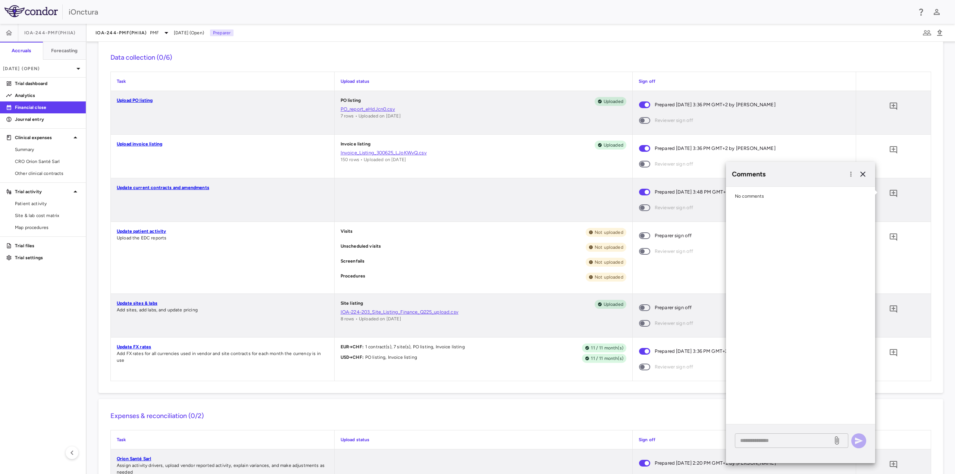
click at [749, 441] on textarea at bounding box center [783, 440] width 87 height 8
type textarea "**********"
click at [859, 441] on icon "button" at bounding box center [858, 440] width 9 height 9
click at [863, 173] on icon "button" at bounding box center [862, 174] width 5 height 5
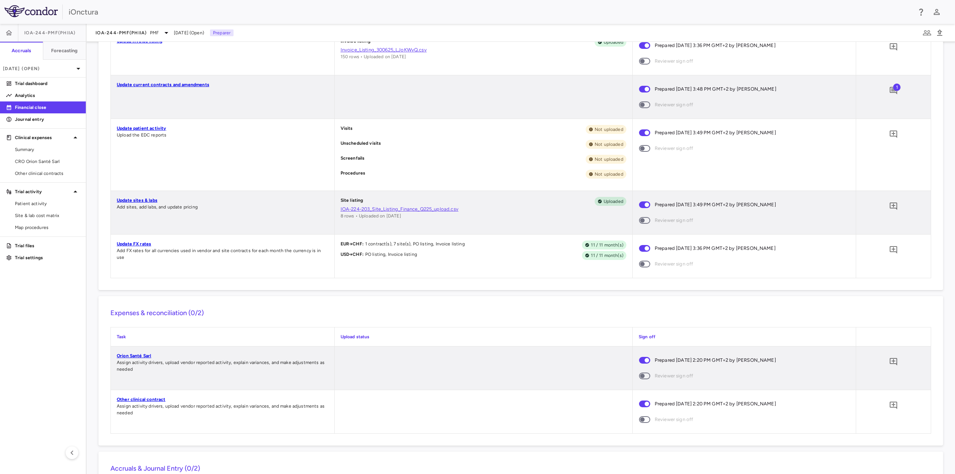
scroll to position [391, 0]
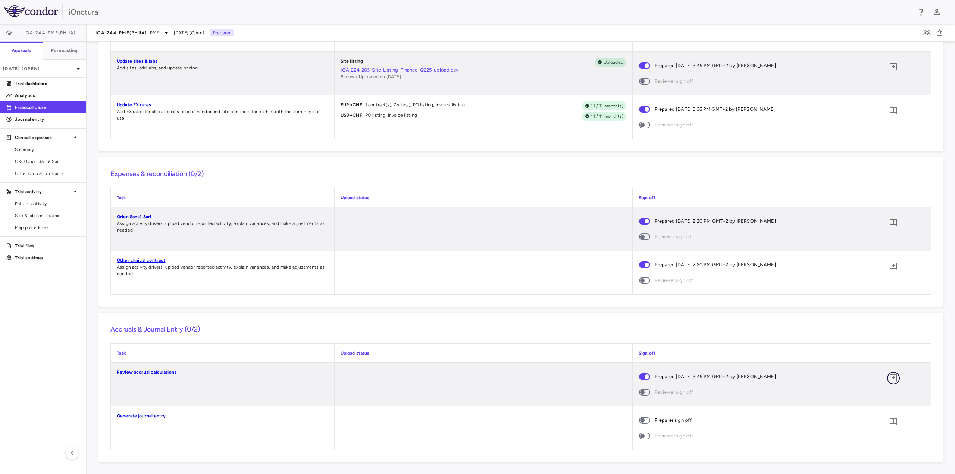
click at [891, 375] on icon "Add comment" at bounding box center [892, 377] width 7 height 7
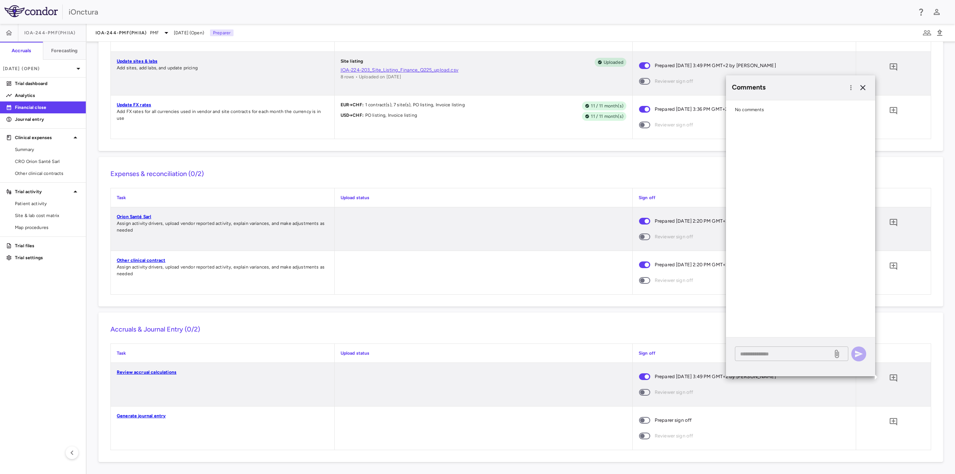
click at [764, 351] on textarea at bounding box center [783, 354] width 87 height 8
type textarea "**********"
click at [838, 353] on icon at bounding box center [837, 350] width 4 height 8
click at [0, 0] on input "file" at bounding box center [0, 0] width 0 height 0
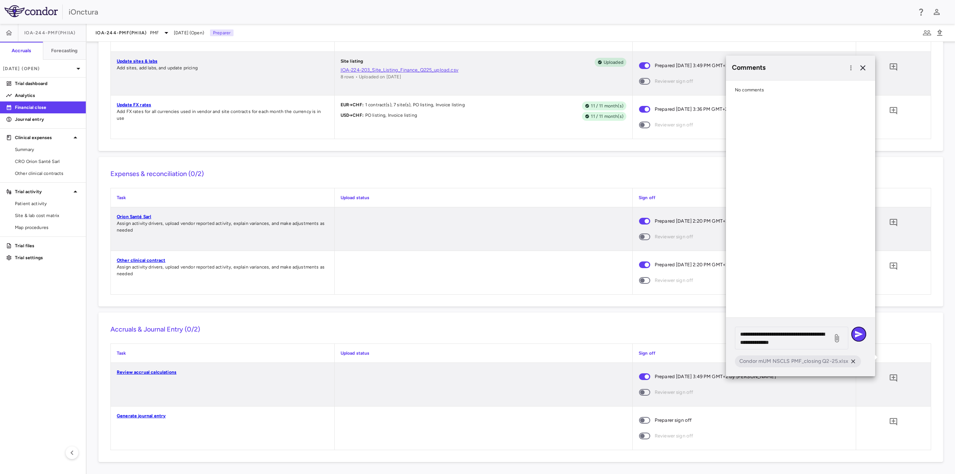
click at [863, 334] on button "button" at bounding box center [858, 334] width 15 height 15
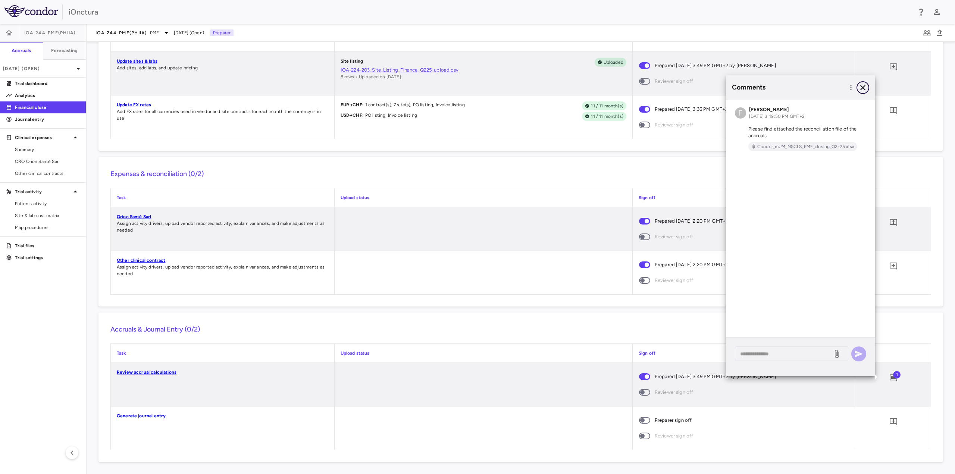
click at [864, 87] on icon "button" at bounding box center [862, 87] width 9 height 9
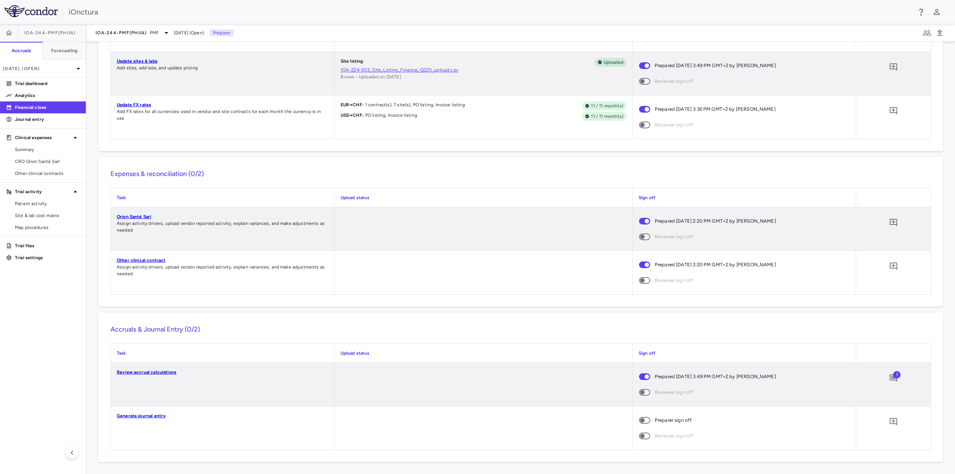
click at [645, 420] on span at bounding box center [644, 420] width 20 height 16
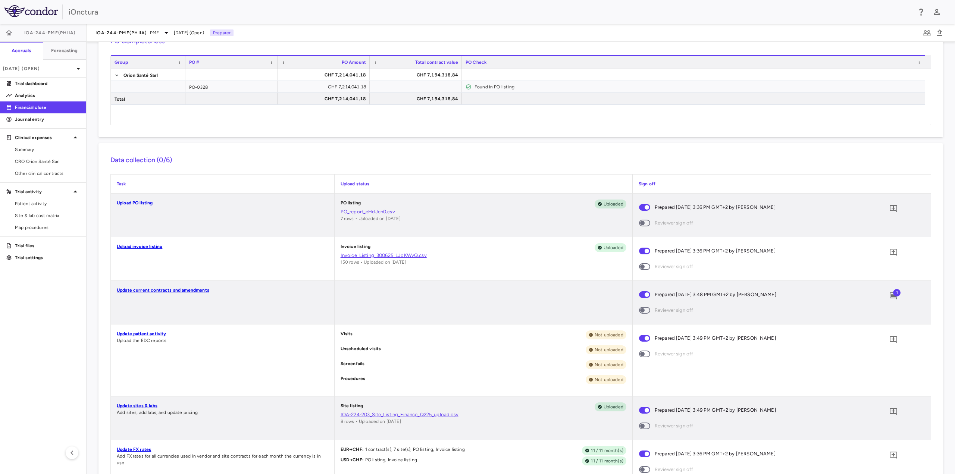
scroll to position [0, 0]
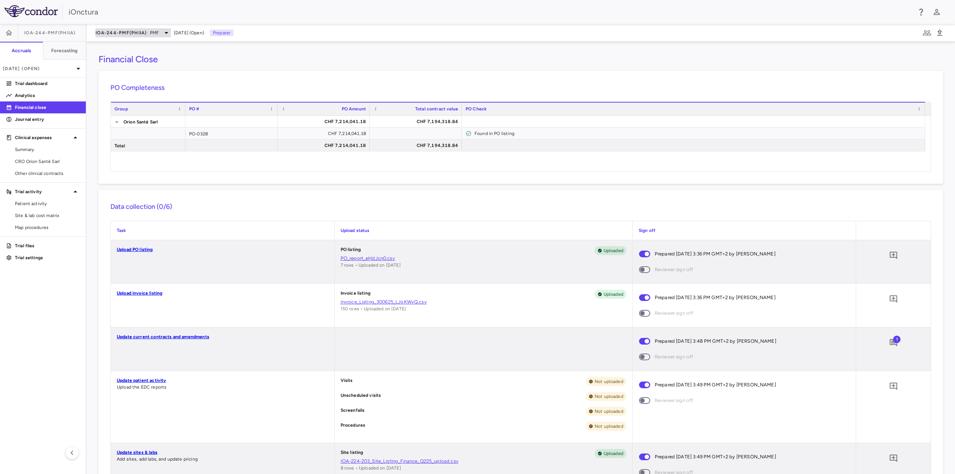
click at [141, 29] on div "IOA-244-PMF(PhIIa) PMF" at bounding box center [132, 32] width 75 height 9
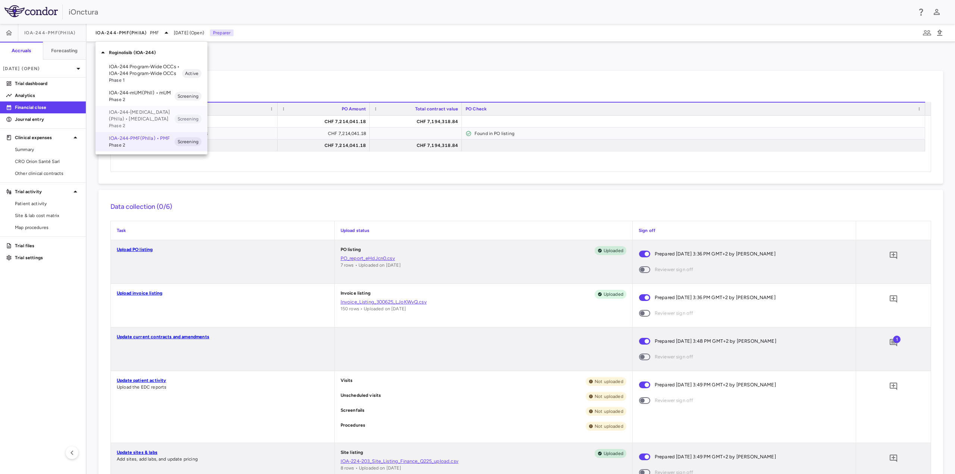
click at [155, 117] on p "IOA-244-[MEDICAL_DATA](PhIIa) • [MEDICAL_DATA]" at bounding box center [142, 115] width 66 height 13
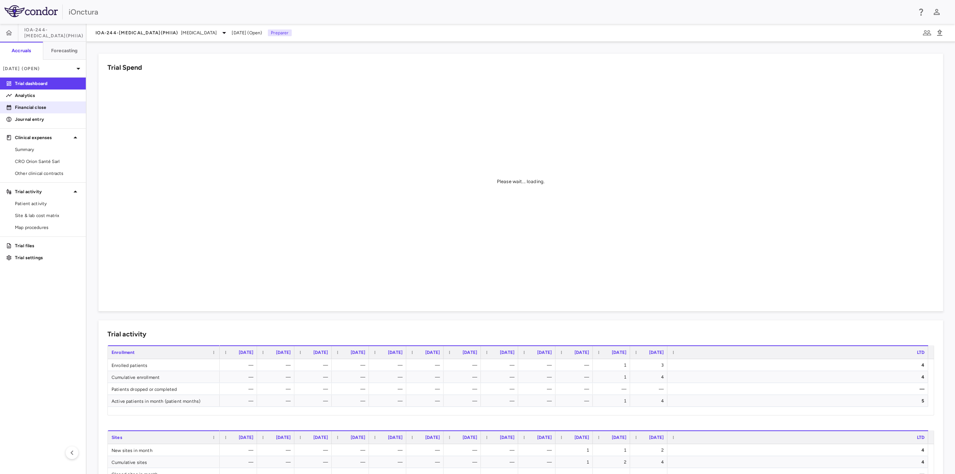
click at [32, 108] on p "Financial close" at bounding box center [47, 107] width 65 height 7
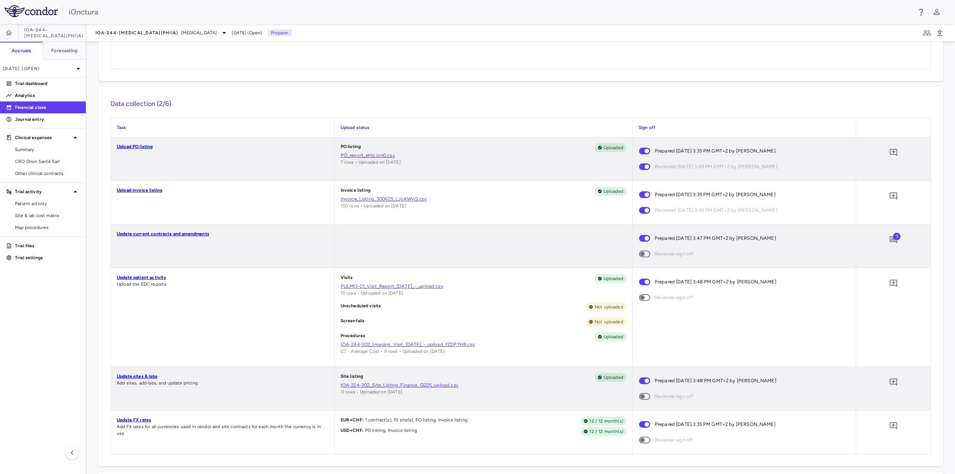
scroll to position [37, 0]
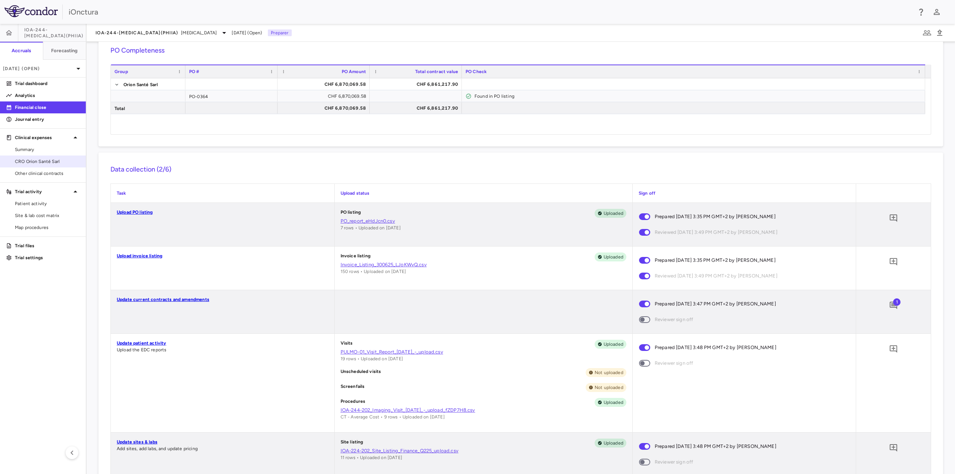
click at [42, 159] on span "CRO Orion Santé Sarl" at bounding box center [47, 161] width 65 height 7
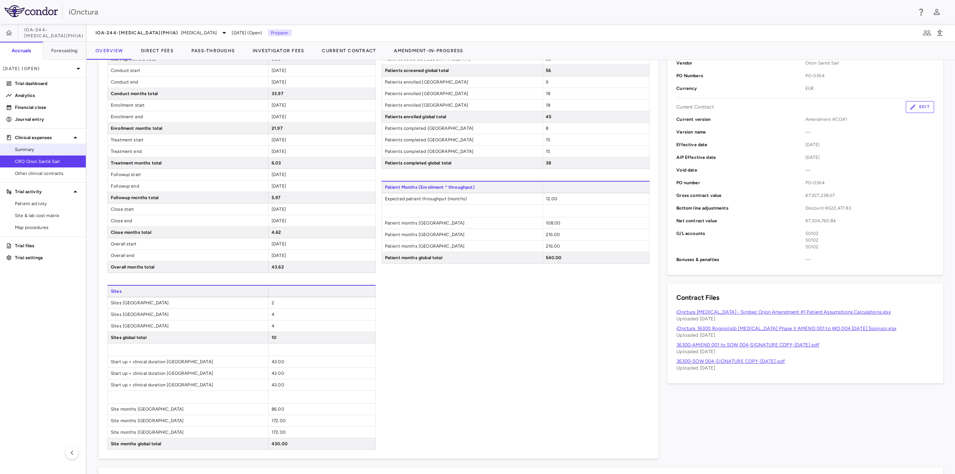
scroll to position [47, 0]
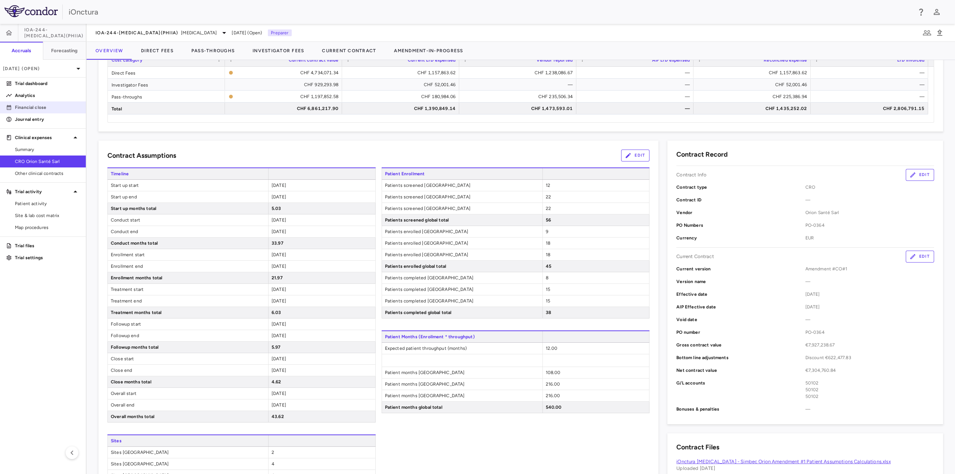
click at [47, 109] on p "Financial close" at bounding box center [47, 107] width 65 height 7
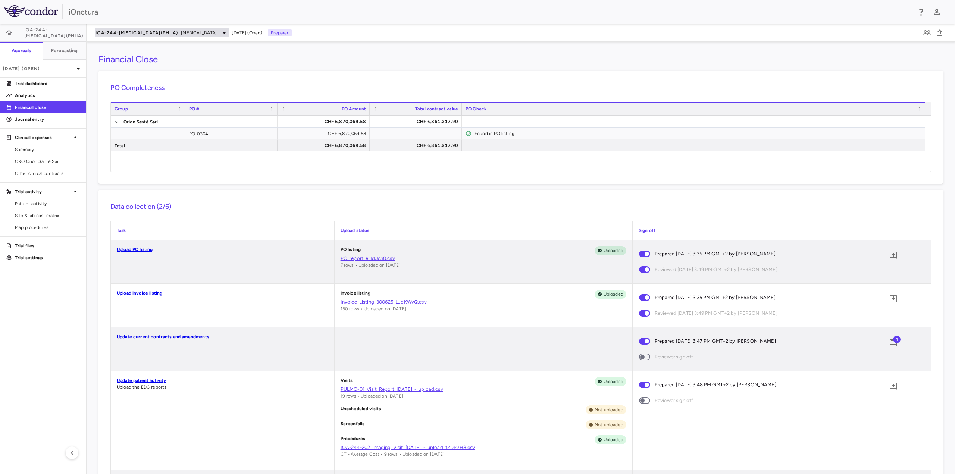
click at [181, 33] on span "[MEDICAL_DATA]" at bounding box center [199, 32] width 36 height 7
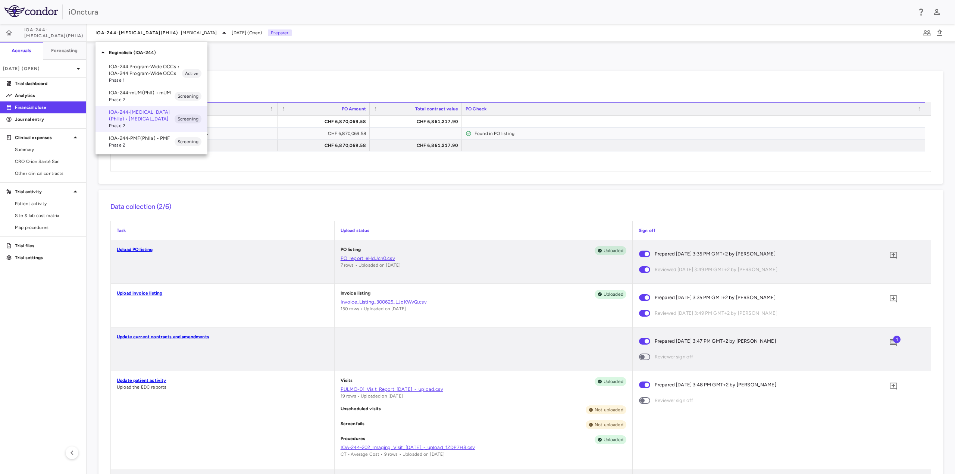
click at [141, 97] on span "Phase 2" at bounding box center [142, 99] width 66 height 7
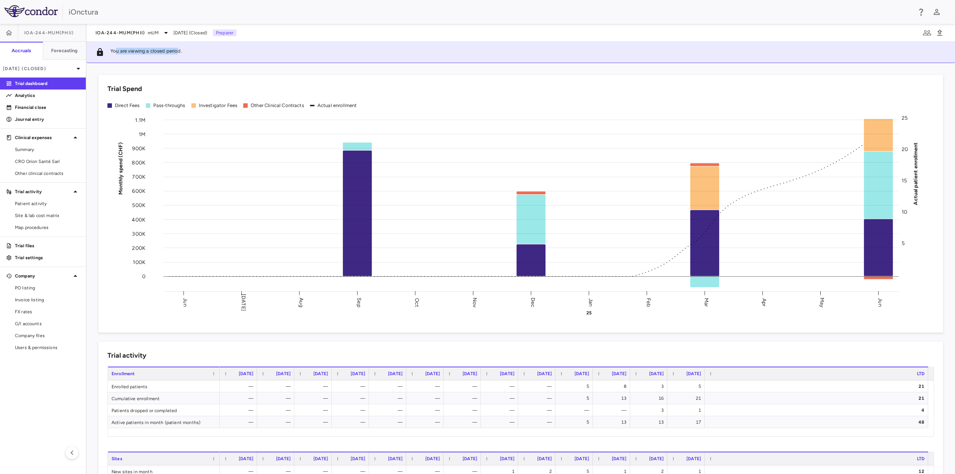
drag, startPoint x: 163, startPoint y: 52, endPoint x: 115, endPoint y: 52, distance: 47.7
click at [115, 52] on p "You are viewing a closed period." at bounding box center [146, 52] width 72 height 9
click at [220, 50] on div "You are viewing a closed period." at bounding box center [521, 52] width 868 height 21
click at [155, 32] on span "mUM" at bounding box center [153, 32] width 10 height 7
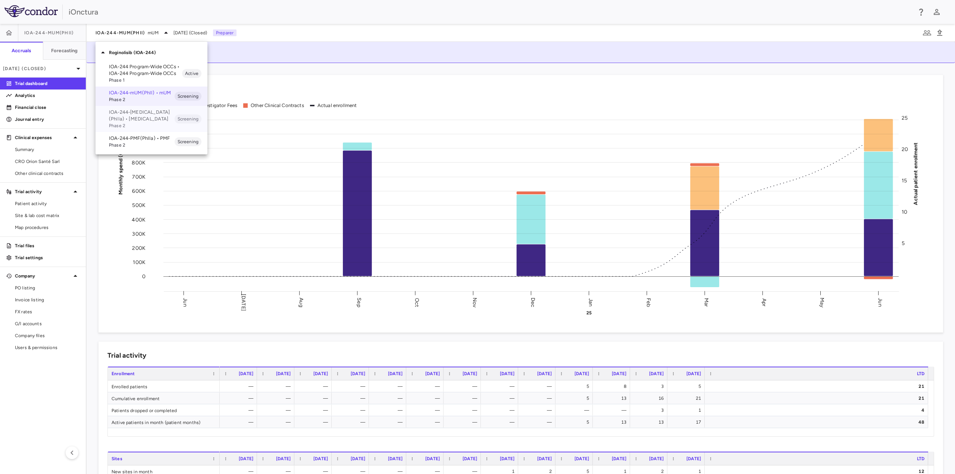
click at [154, 112] on p "IOA-244-[MEDICAL_DATA](PhIIa) • [MEDICAL_DATA]" at bounding box center [142, 115] width 66 height 13
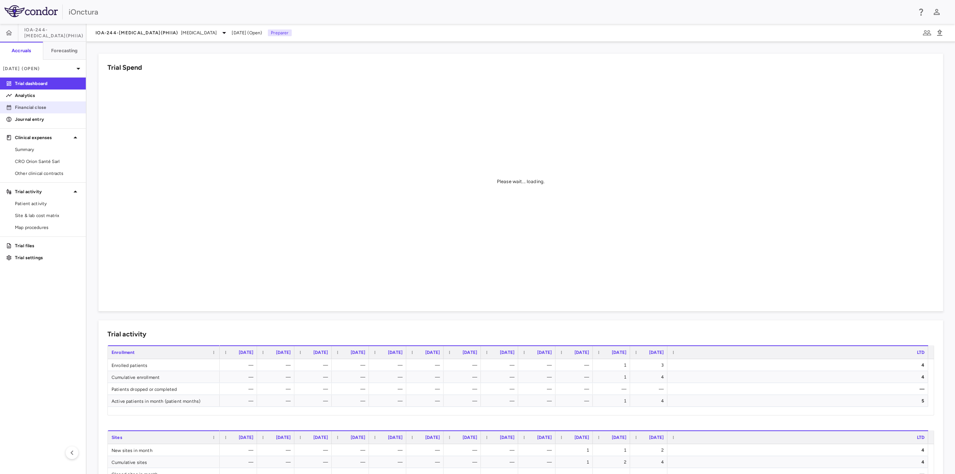
click at [38, 112] on link "Financial close" at bounding box center [43, 107] width 86 height 11
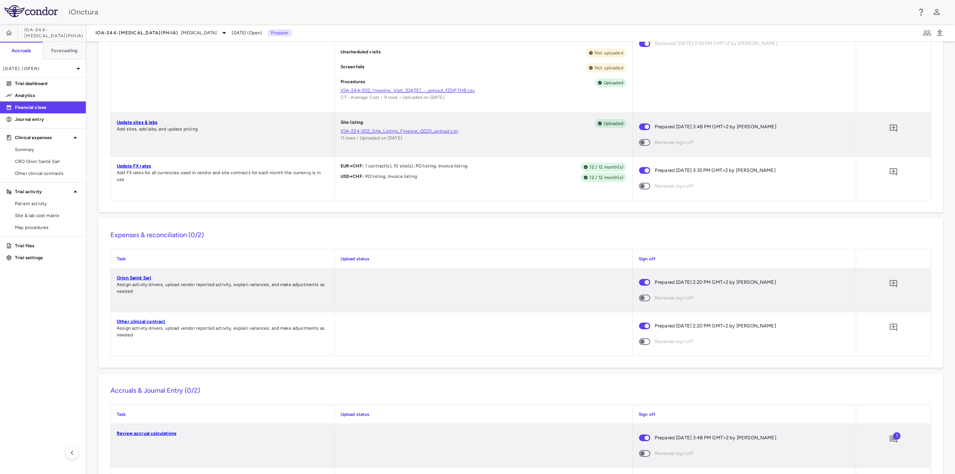
scroll to position [343, 0]
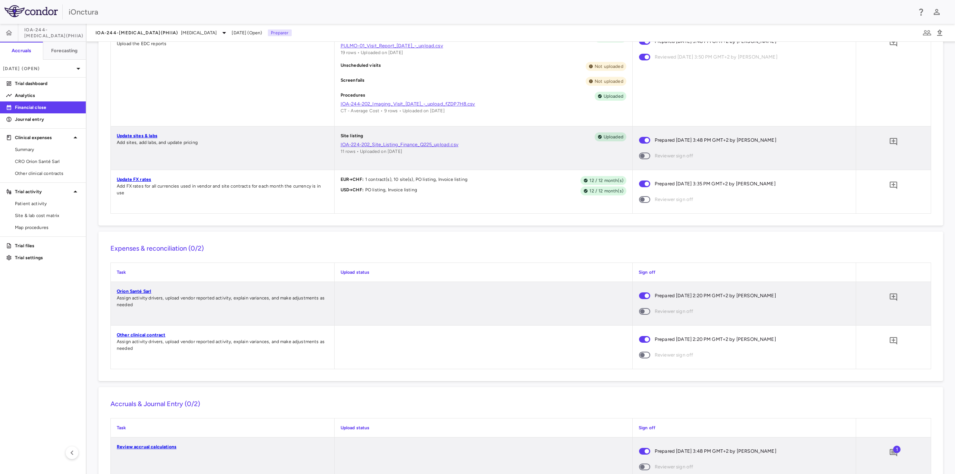
click at [38, 295] on aside "IOA-244-[MEDICAL_DATA](PhIIa) Accruals Forecasting [DATE] (Open) Trial dashboar…" at bounding box center [43, 249] width 87 height 450
click at [62, 53] on h6 "Forecasting" at bounding box center [64, 50] width 27 height 7
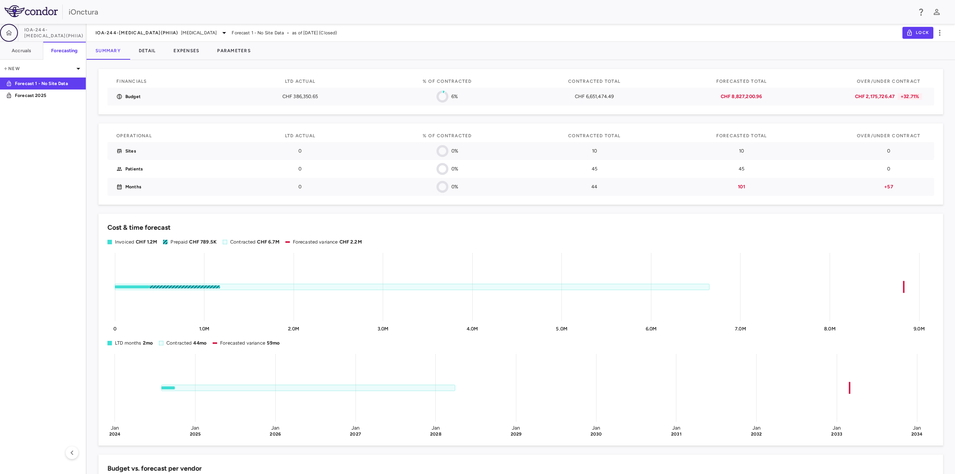
click at [10, 35] on icon "button" at bounding box center [8, 32] width 7 height 7
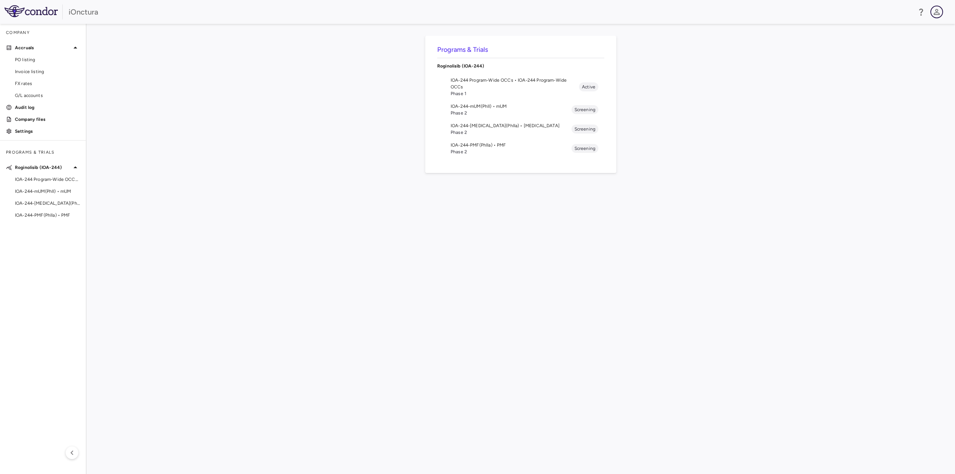
click at [935, 8] on icon "button" at bounding box center [936, 11] width 9 height 9
click at [851, 73] on li "Sign out" at bounding box center [882, 77] width 101 height 9
